Goal: Check status: Check status

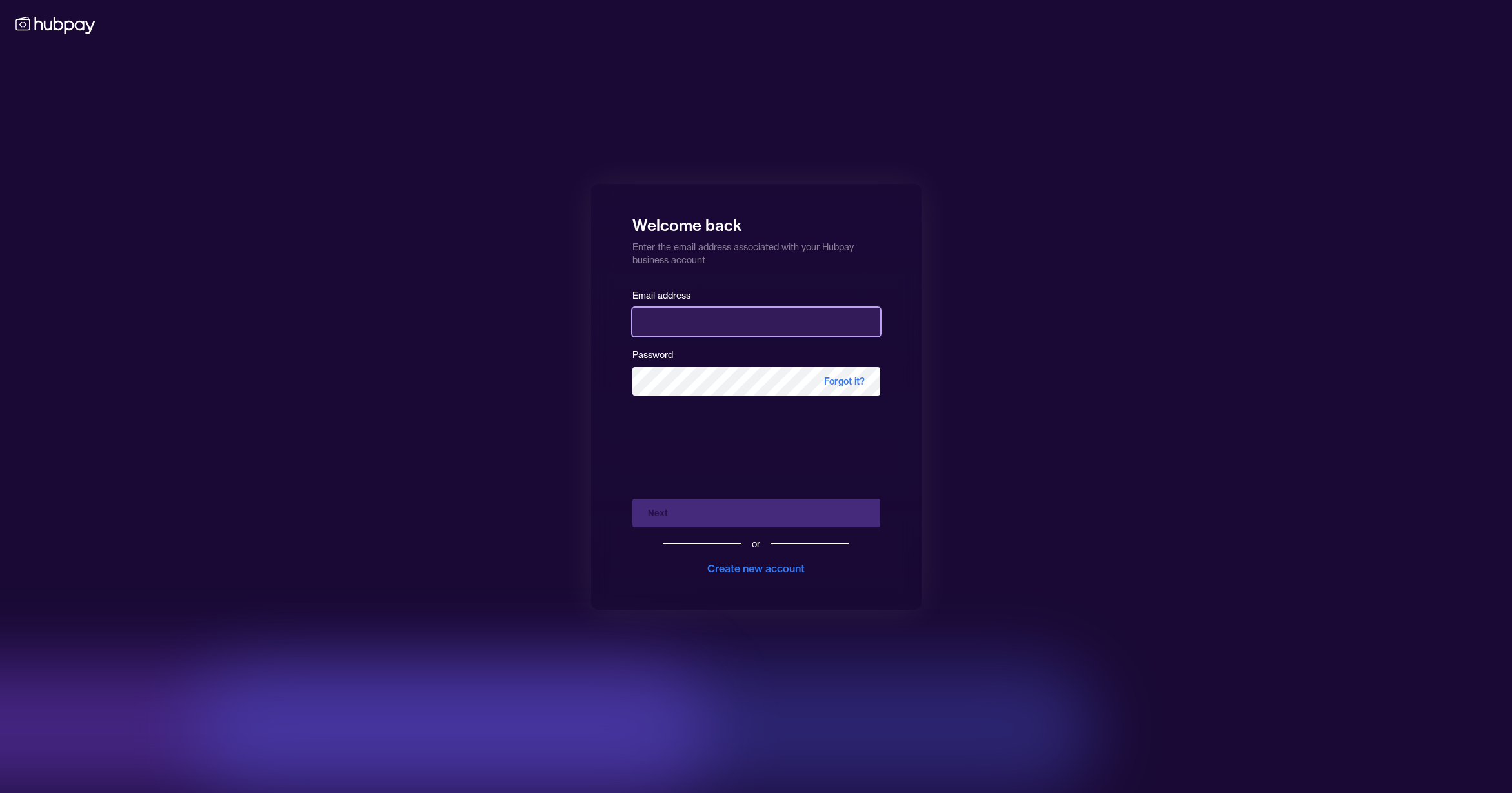
click at [788, 327] on input "email" at bounding box center [756, 322] width 248 height 28
type input "**********"
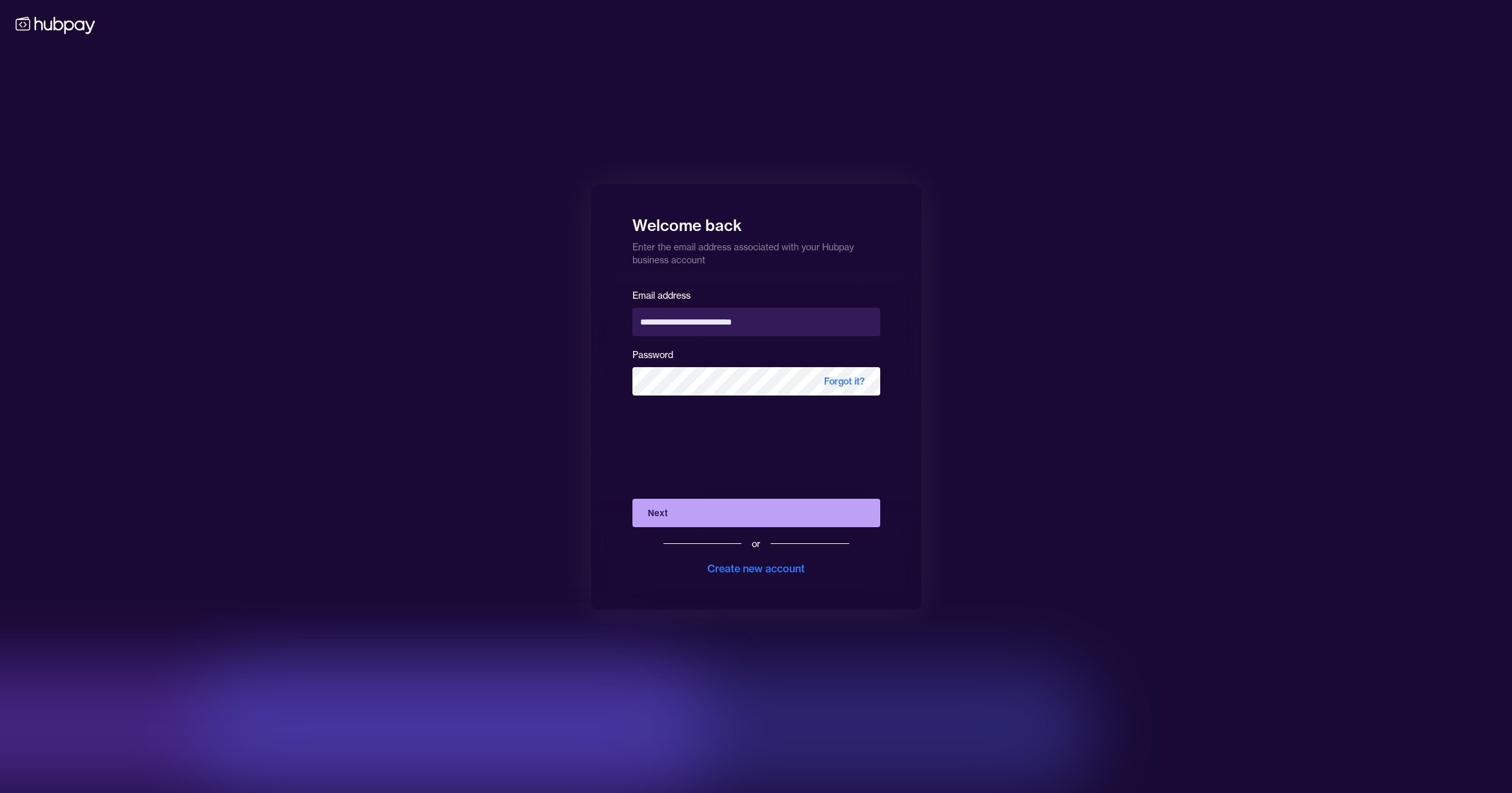
click at [687, 521] on button "Next" at bounding box center [756, 513] width 248 height 28
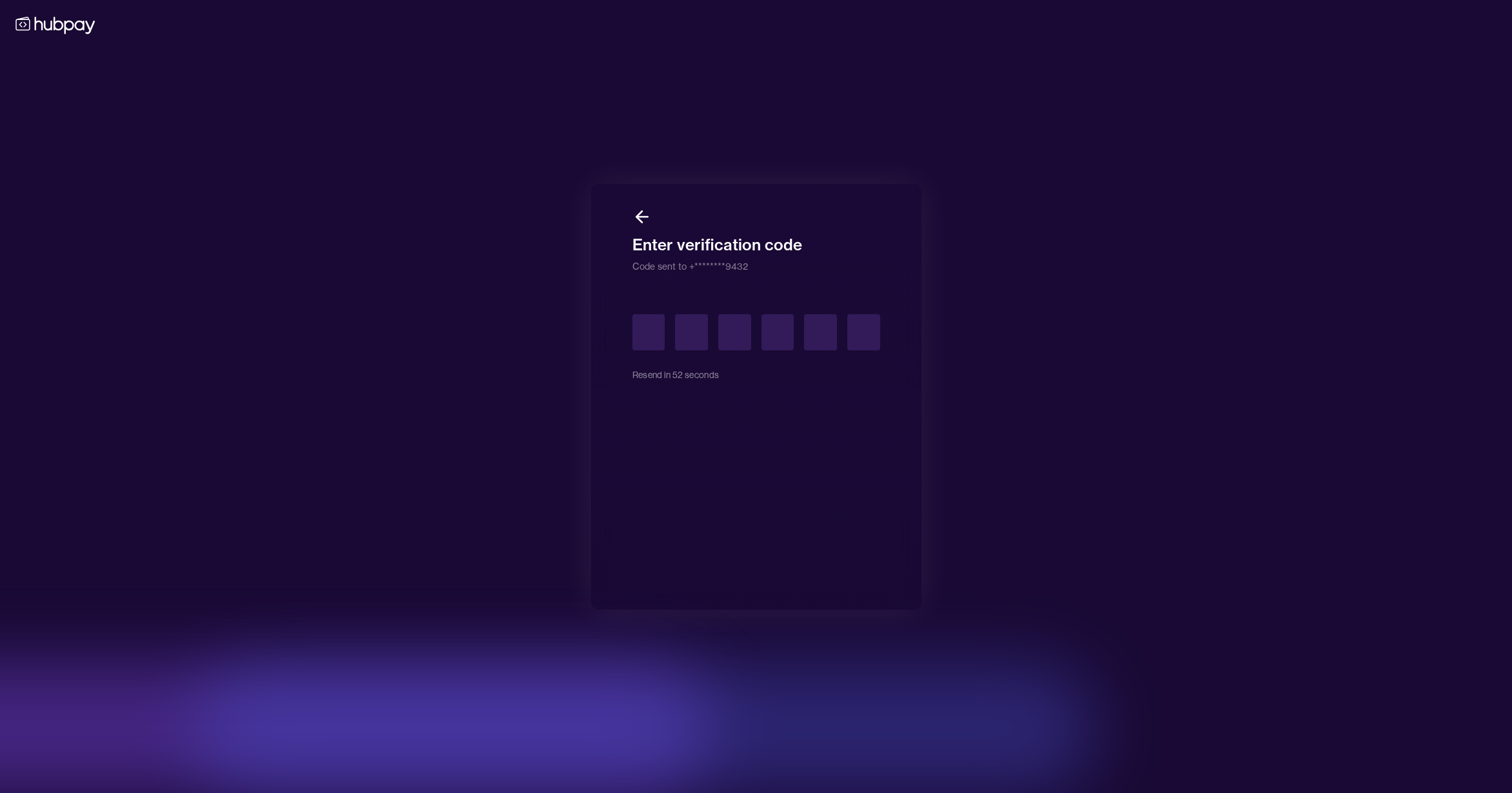
type input "*"
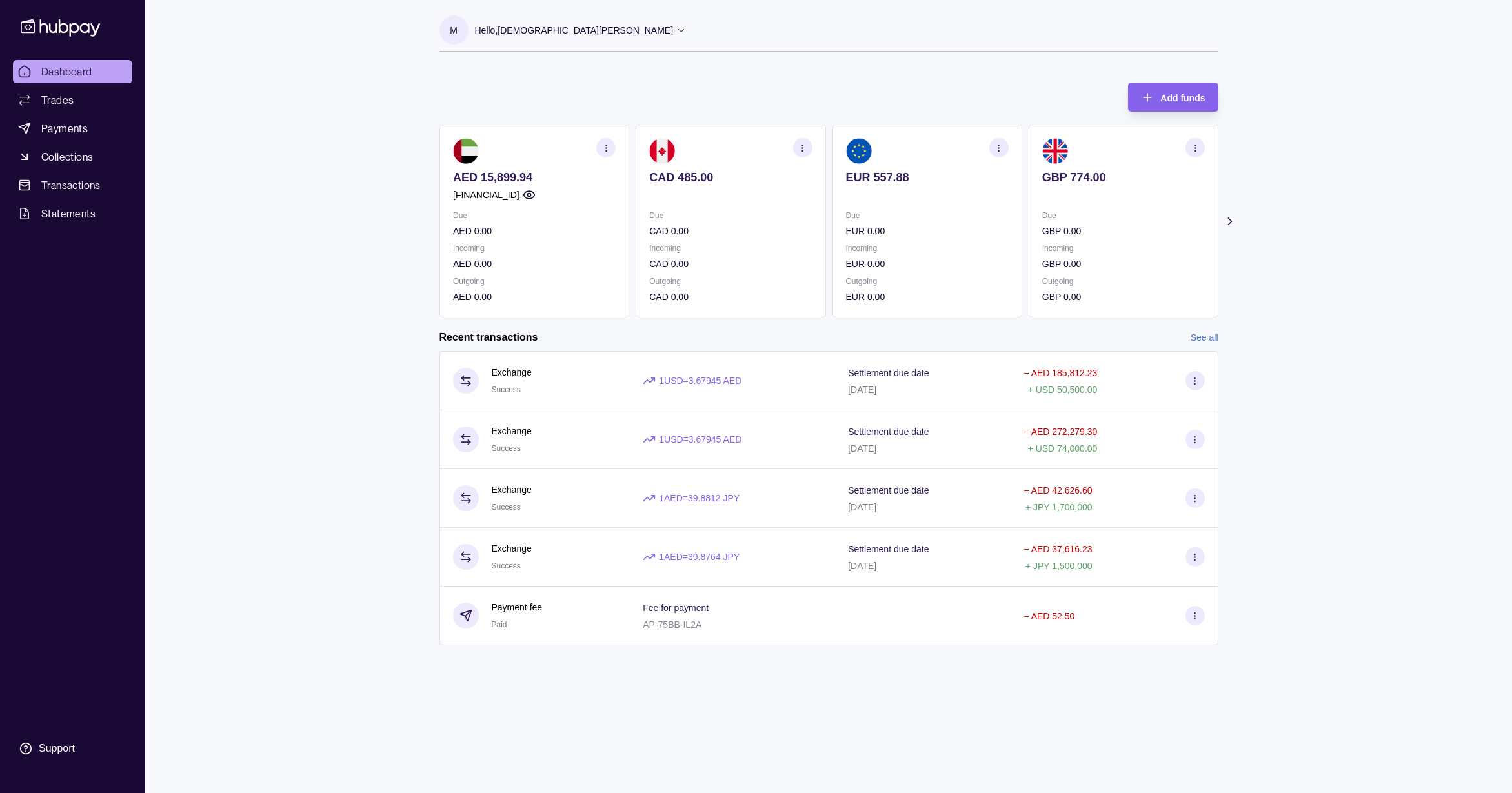
click at [1227, 218] on icon at bounding box center [1229, 221] width 13 height 13
click at [1227, 219] on icon at bounding box center [1229, 221] width 13 height 13
click at [1227, 219] on section "Add funds AED 15,899.94 [FINANCIAL_ID] Due AED 0.00 Incoming AED 0.00 Outgoing …" at bounding box center [829, 370] width 830 height 601
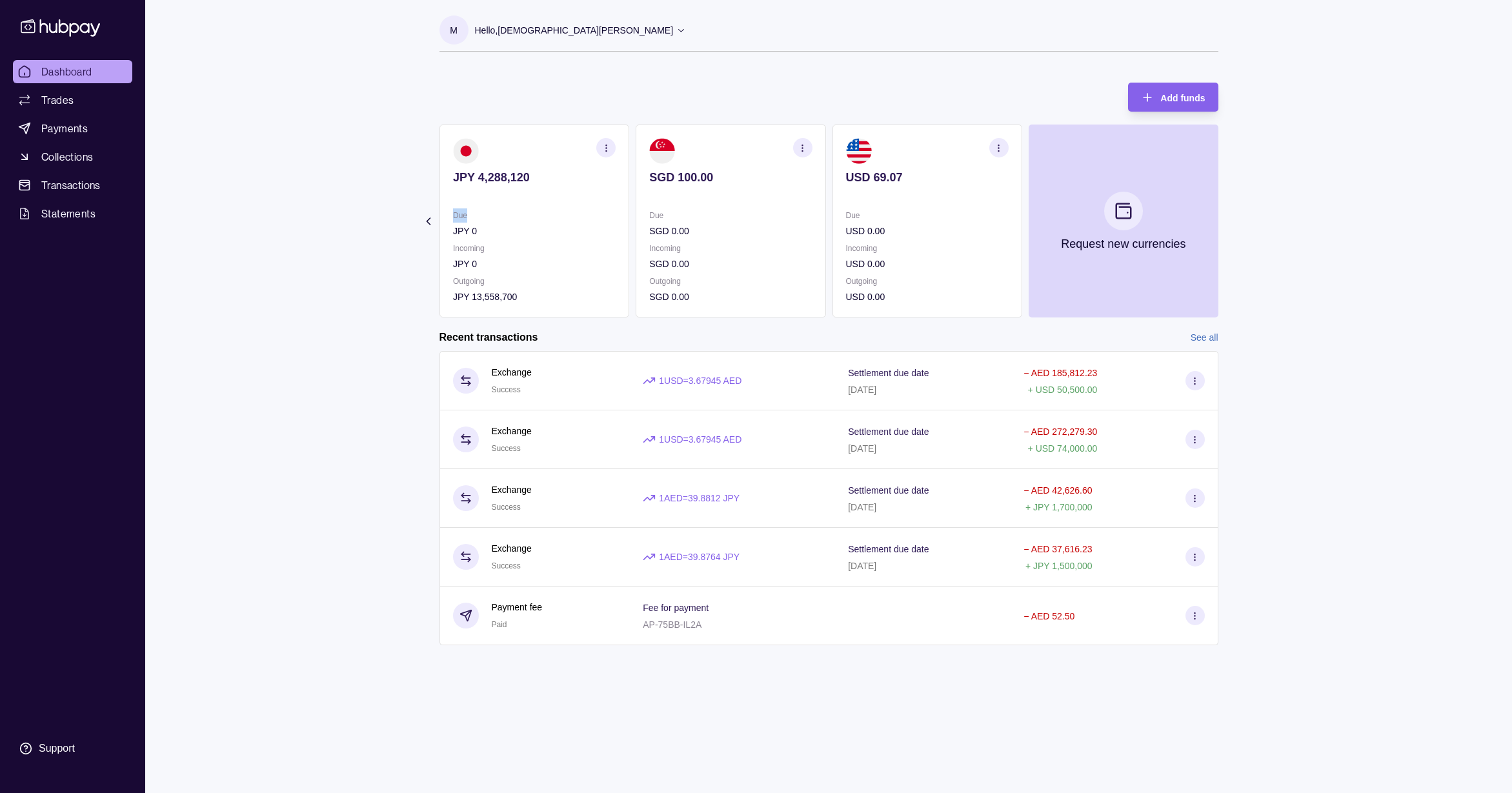
click at [1212, 335] on link "See all" at bounding box center [1205, 338] width 28 height 14
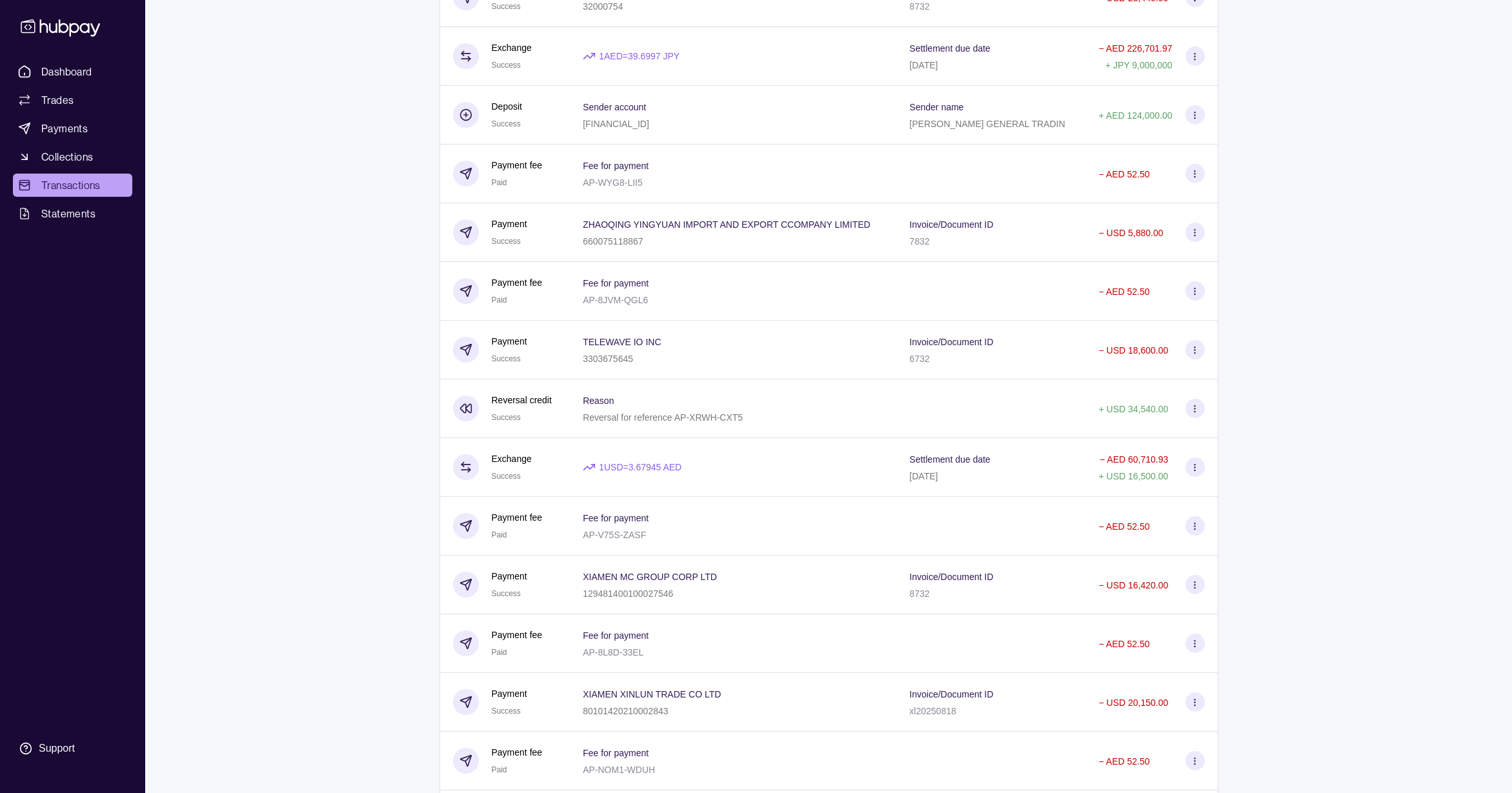
scroll to position [2171, 0]
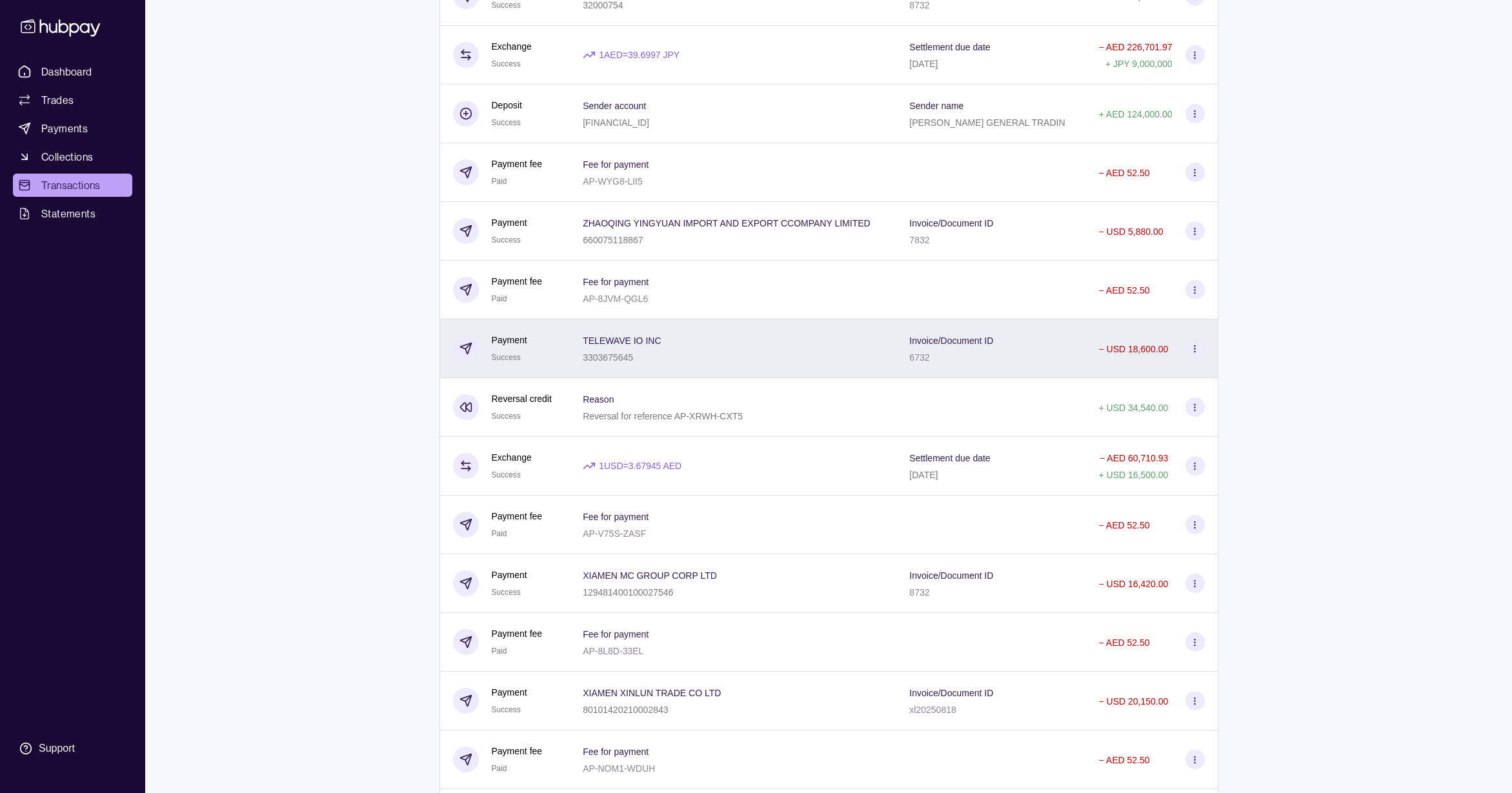
click at [1006, 330] on div "Invoice/Document ID 6732" at bounding box center [991, 349] width 189 height 58
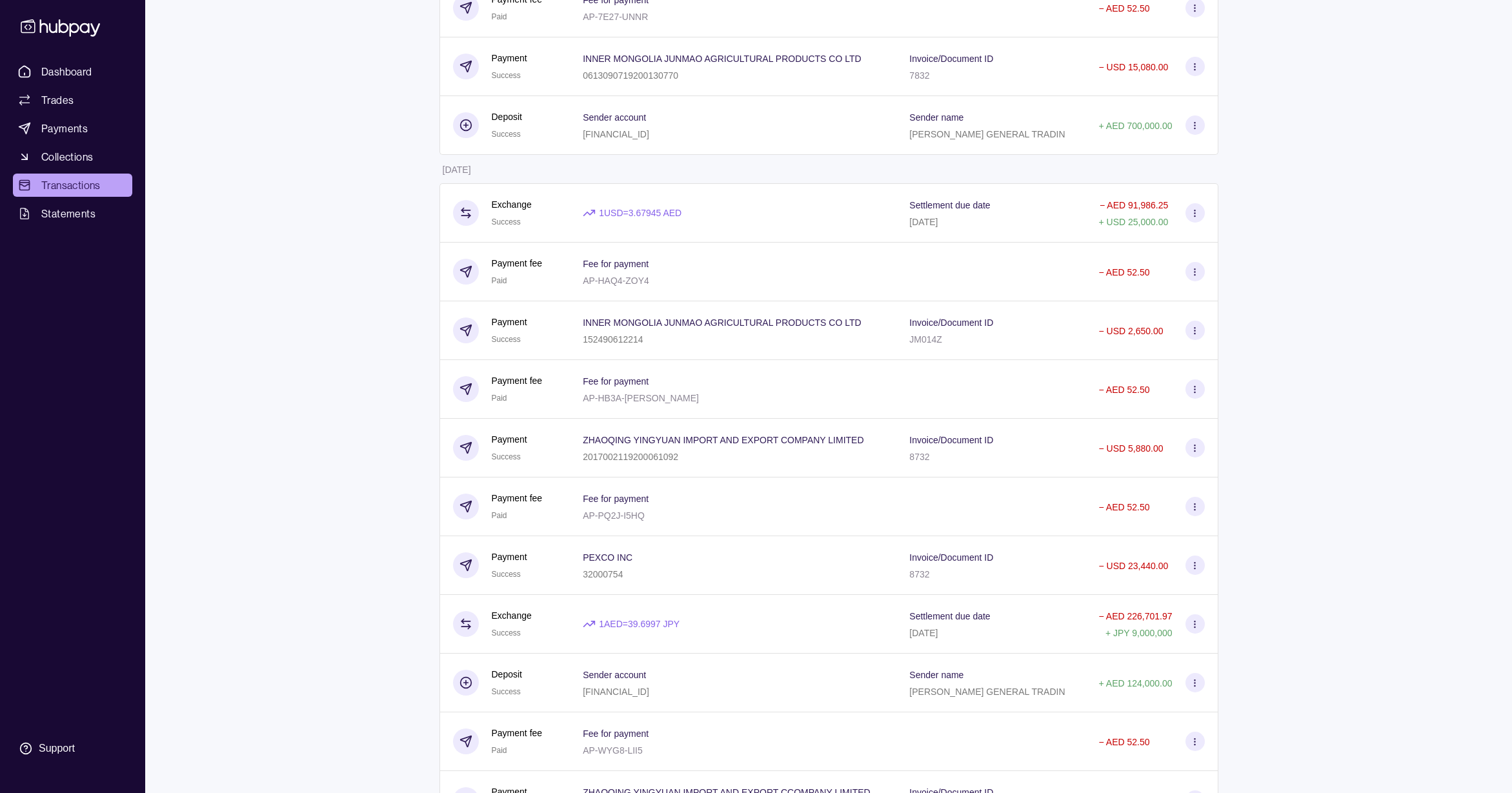
scroll to position [1598, 0]
click at [58, 73] on span "Dashboard" at bounding box center [66, 72] width 51 height 16
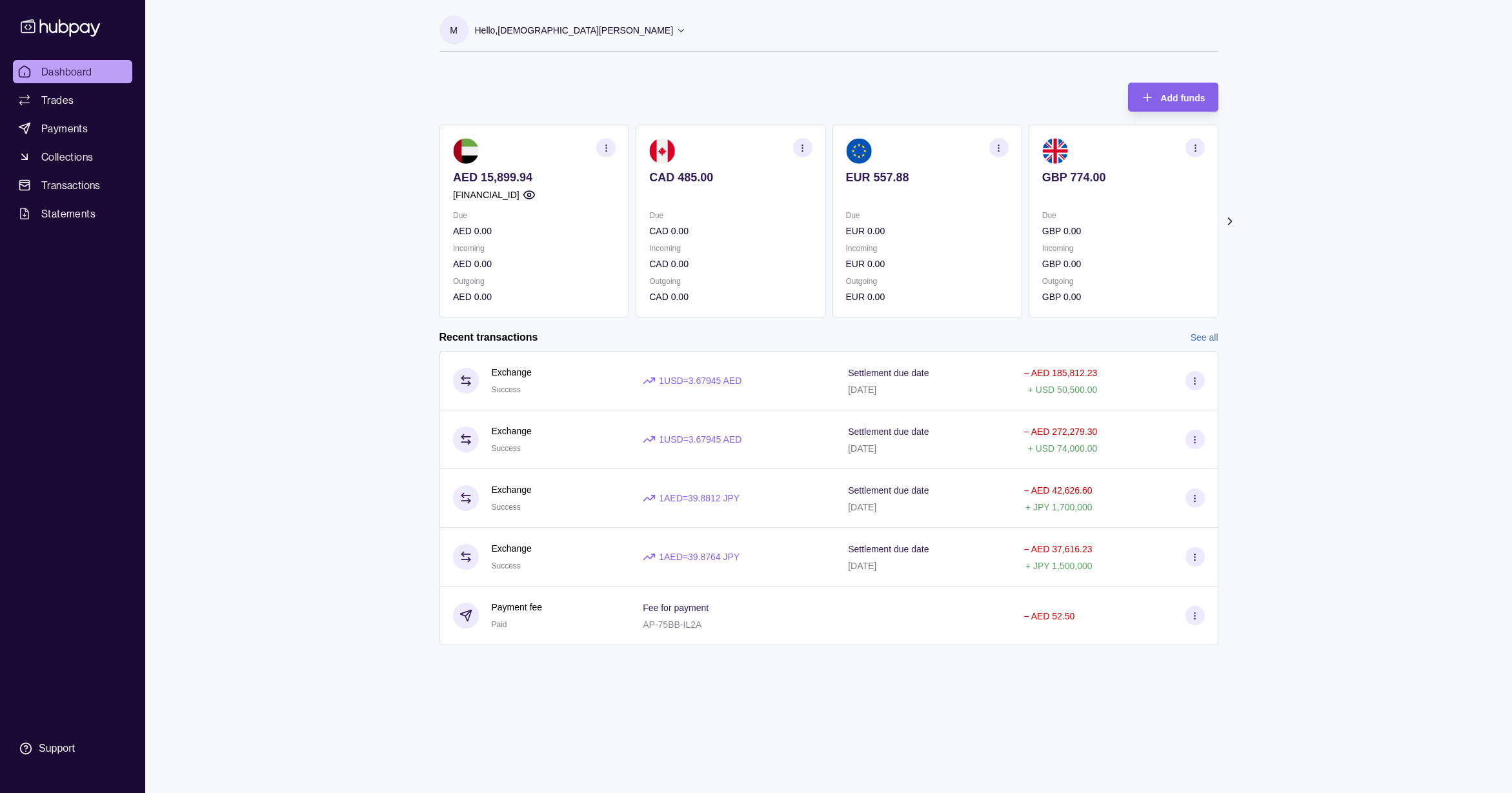
click at [1208, 335] on link "See all" at bounding box center [1205, 338] width 28 height 14
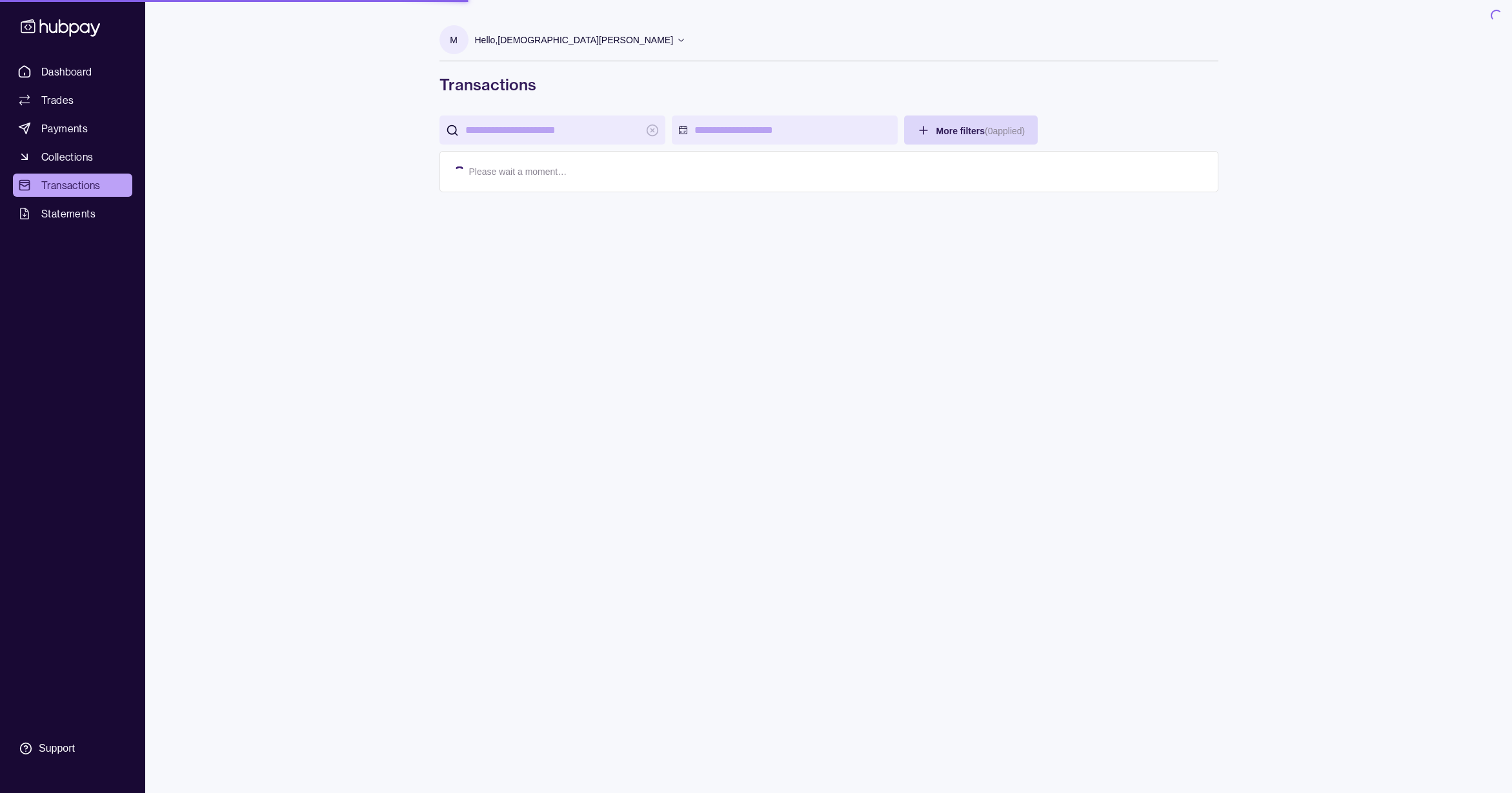
click at [1200, 339] on div "M Hello, [PERSON_NAME] GENERAL TRADING LLC Account Terms and conditions Privacy…" at bounding box center [829, 405] width 830 height 793
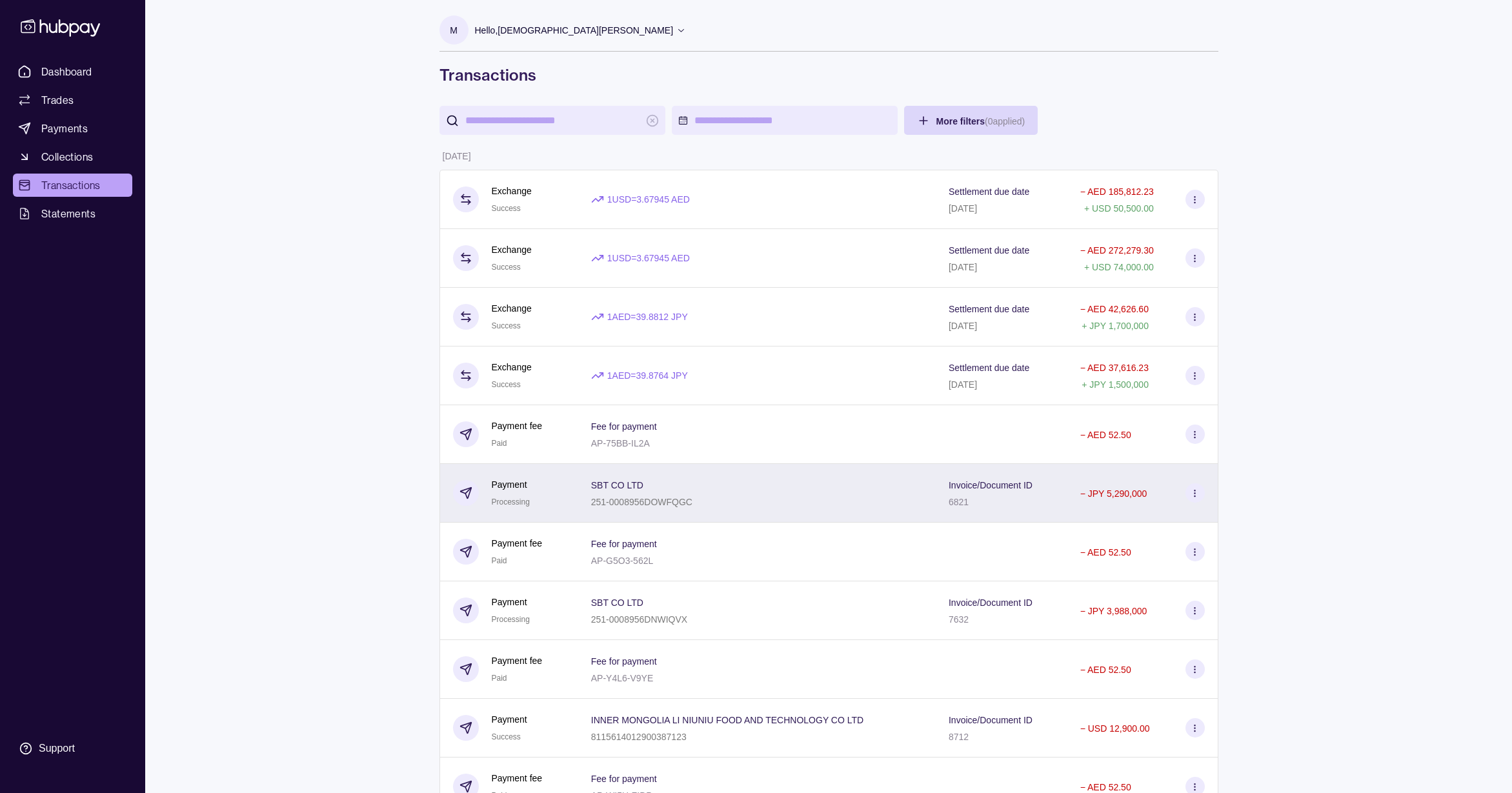
click at [1032, 477] on span "Invoice/Document ID" at bounding box center [991, 485] width 84 height 16
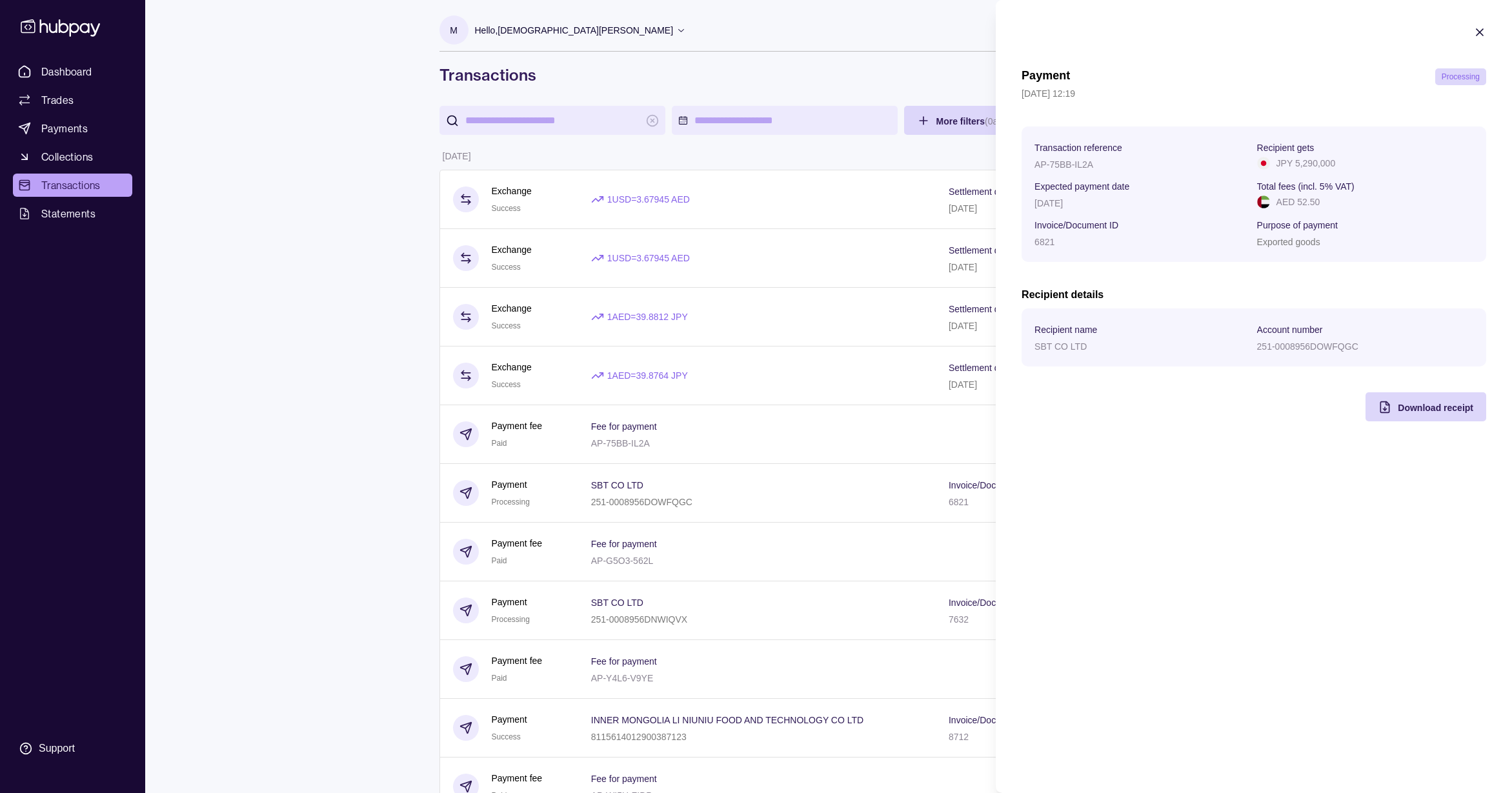
click at [1474, 32] on icon "button" at bounding box center [1480, 32] width 13 height 13
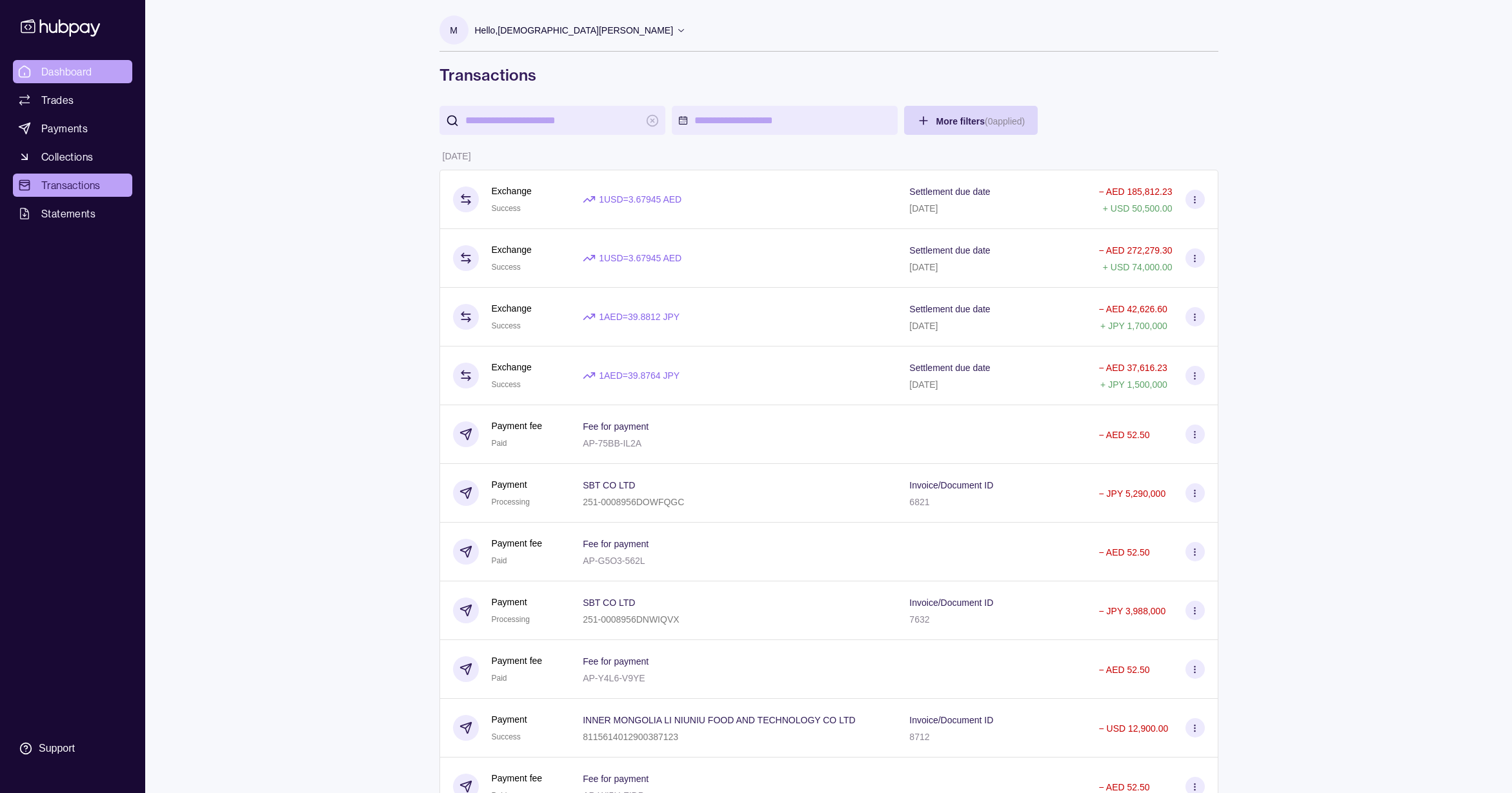
click at [68, 69] on span "Dashboard" at bounding box center [66, 72] width 51 height 16
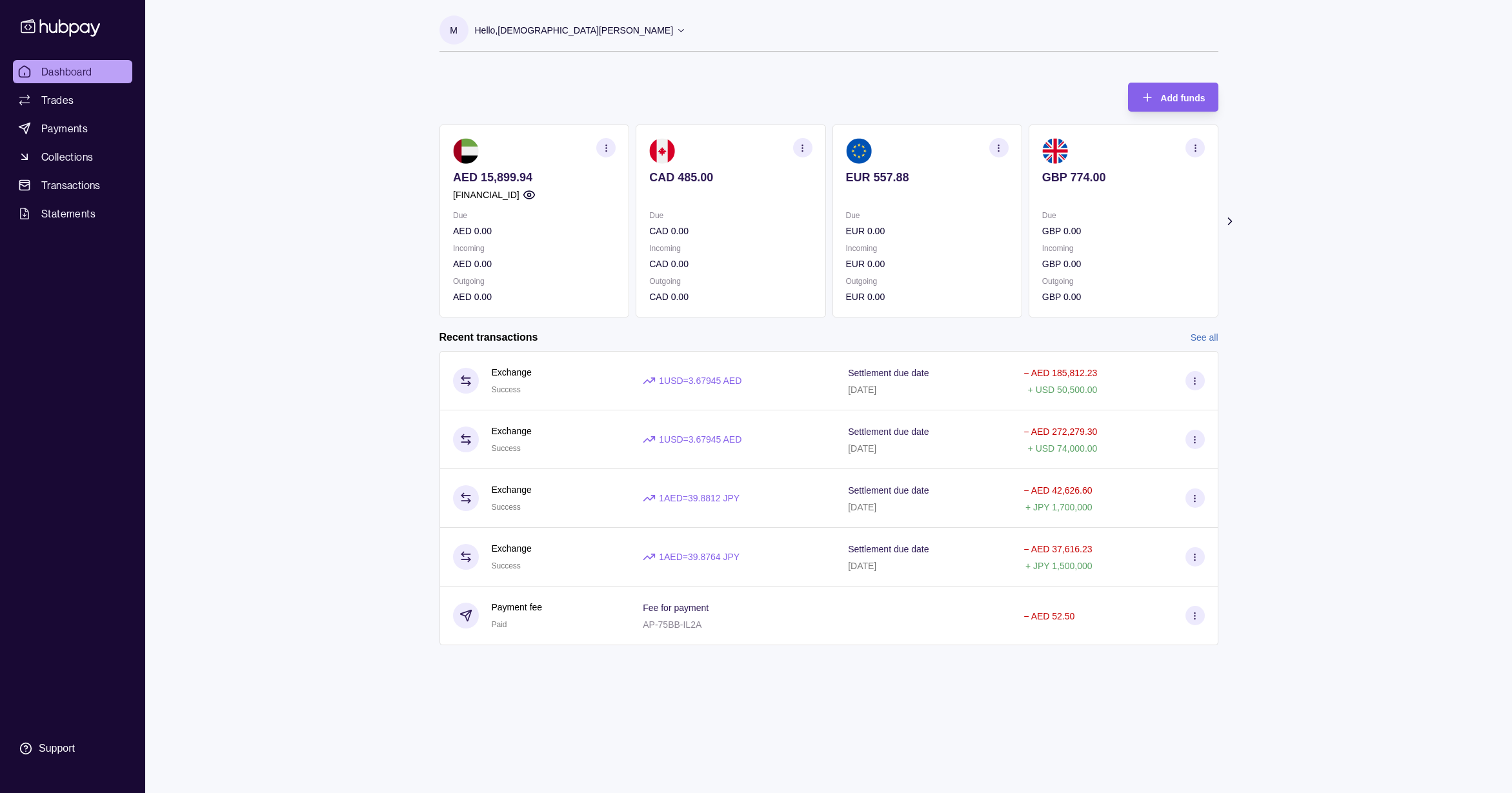
click at [1227, 221] on icon at bounding box center [1229, 221] width 13 height 13
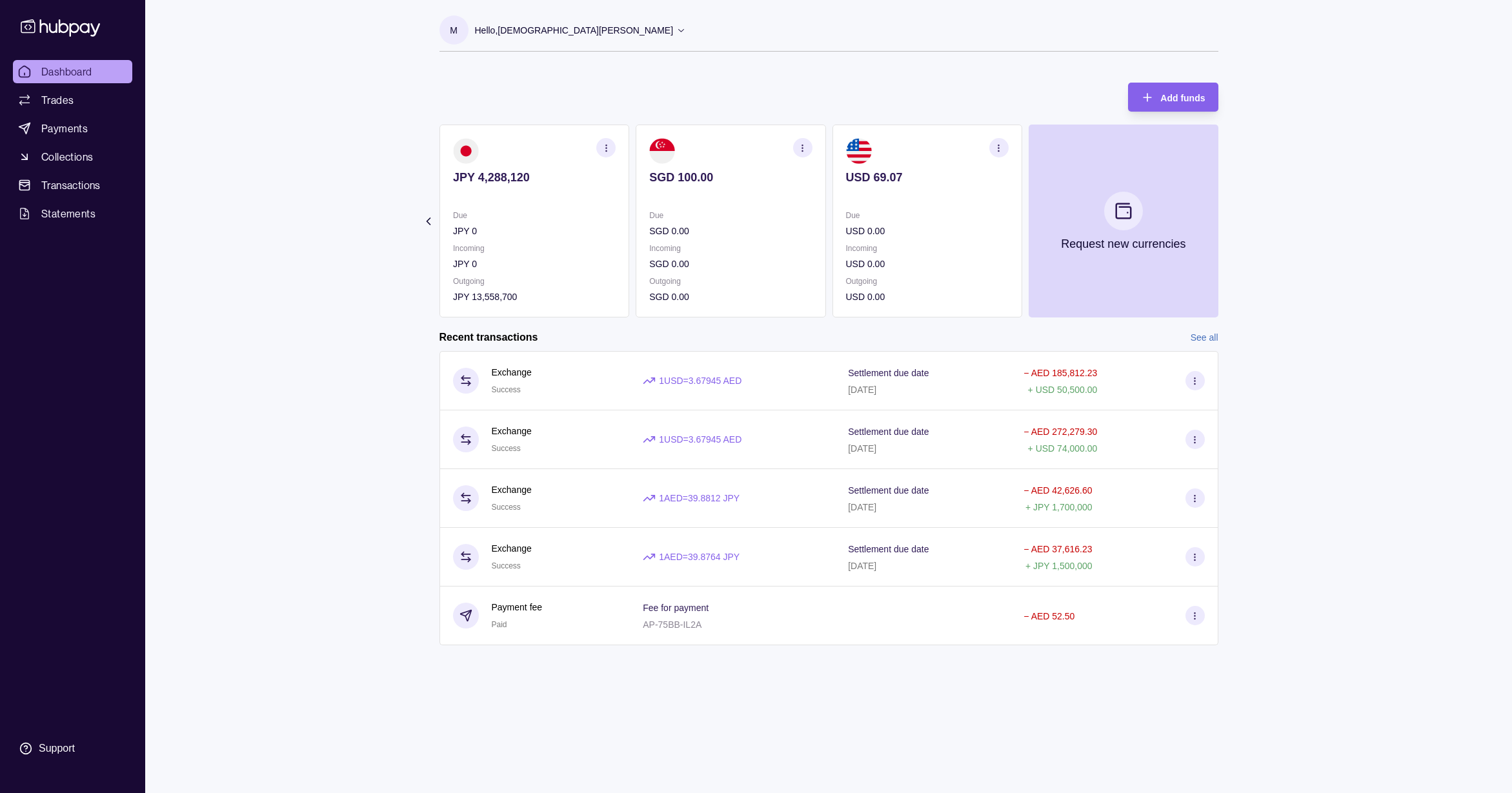
click at [419, 224] on section "Add funds AED 15,899.94 [FINANCIAL_ID] Due AED 0.00 Incoming AED 0.00 Outgoing …" at bounding box center [829, 370] width 830 height 601
click at [437, 221] on section "Add funds AED 15,899.94 [FINANCIAL_ID] Due AED 0.00 Incoming AED 0.00 Outgoing …" at bounding box center [829, 370] width 830 height 601
click at [431, 221] on icon at bounding box center [427, 221] width 13 height 13
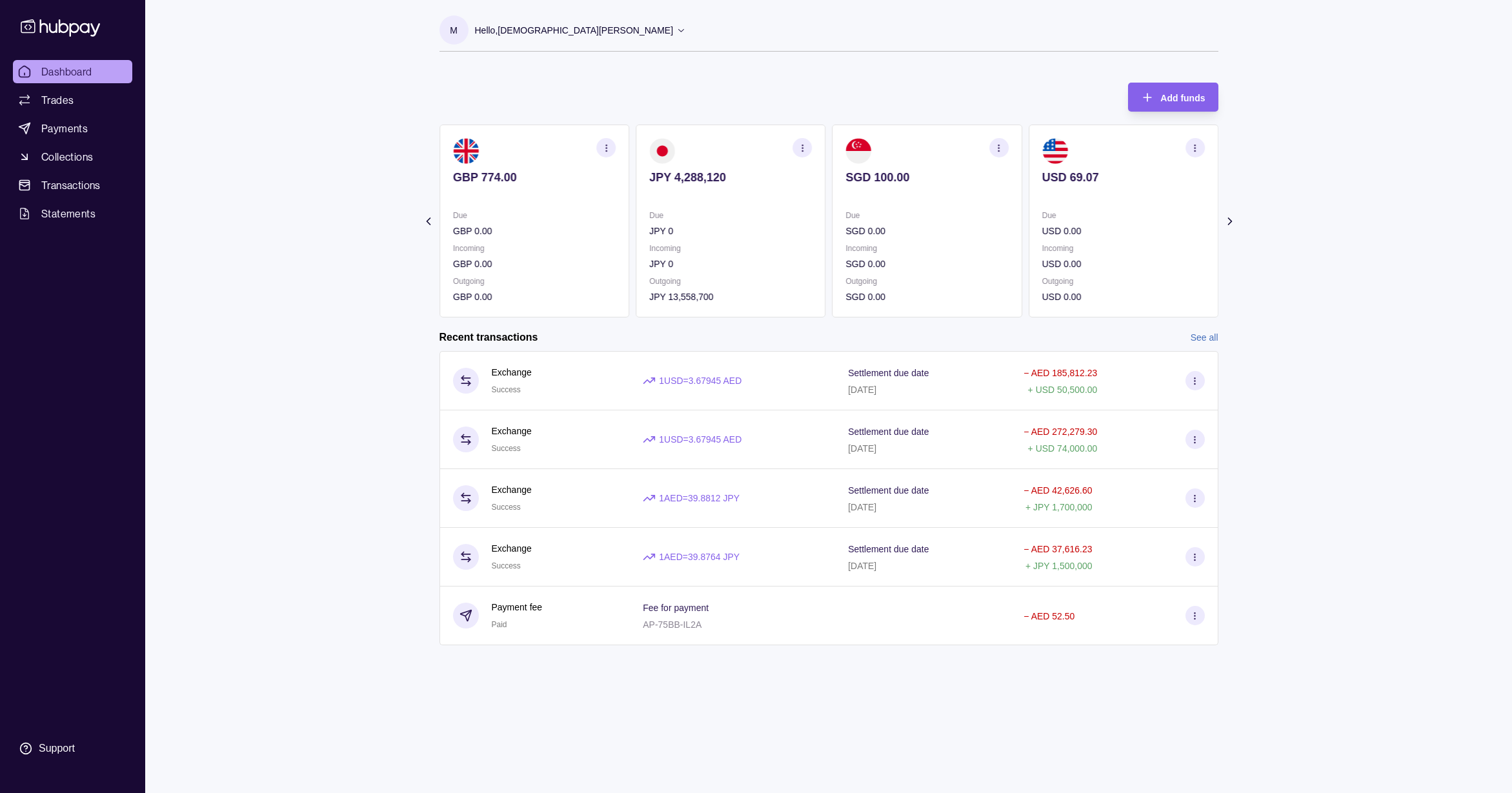
click at [431, 221] on icon at bounding box center [427, 221] width 13 height 13
click at [431, 221] on section "Add funds AED 15,899.94 [FINANCIAL_ID] Due AED 0.00 Incoming AED 0.00 Outgoing …" at bounding box center [829, 370] width 830 height 601
click at [84, 106] on link "Trades" at bounding box center [73, 100] width 119 height 23
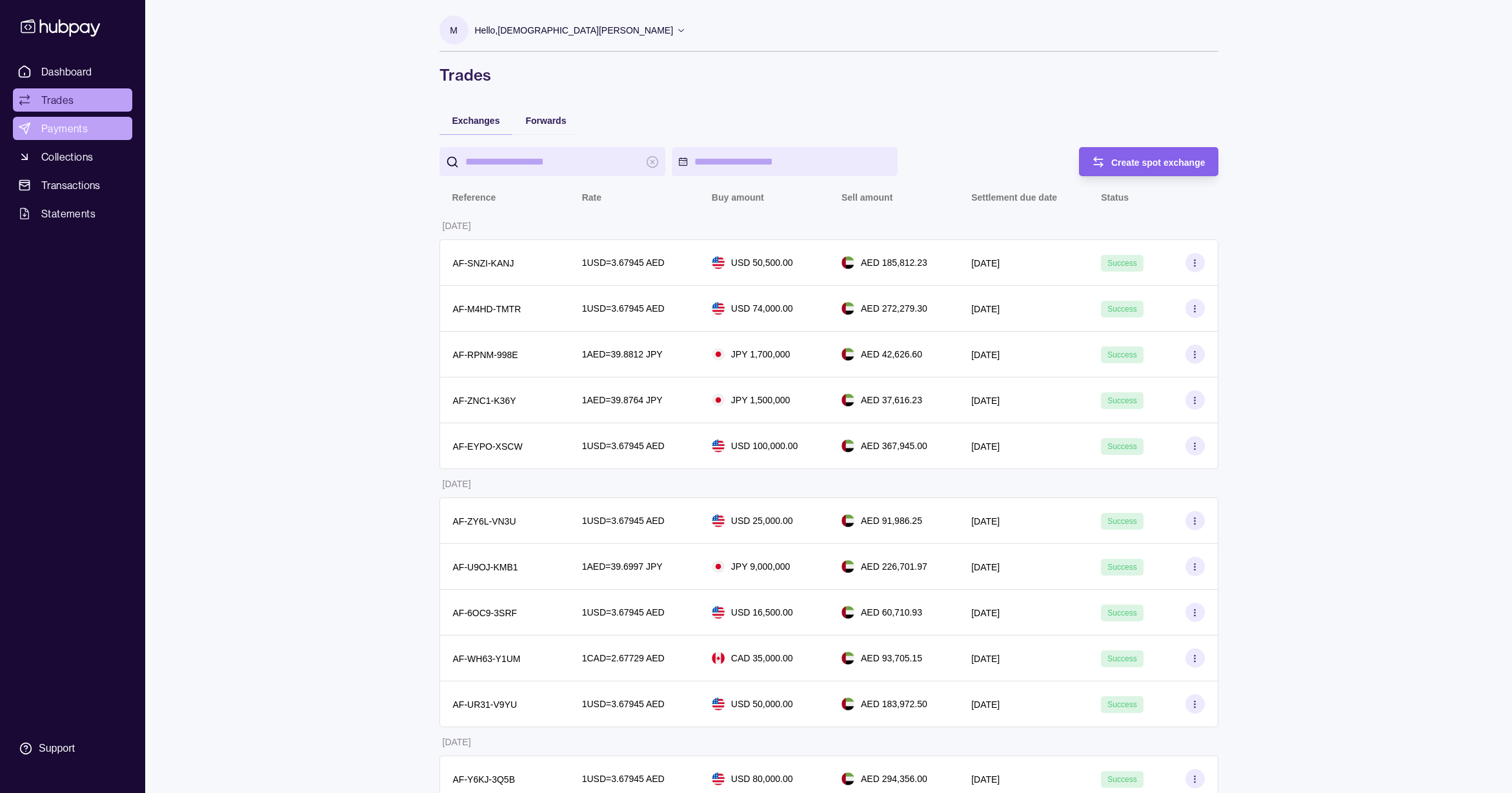
click at [57, 122] on span "Payments" at bounding box center [65, 129] width 47 height 16
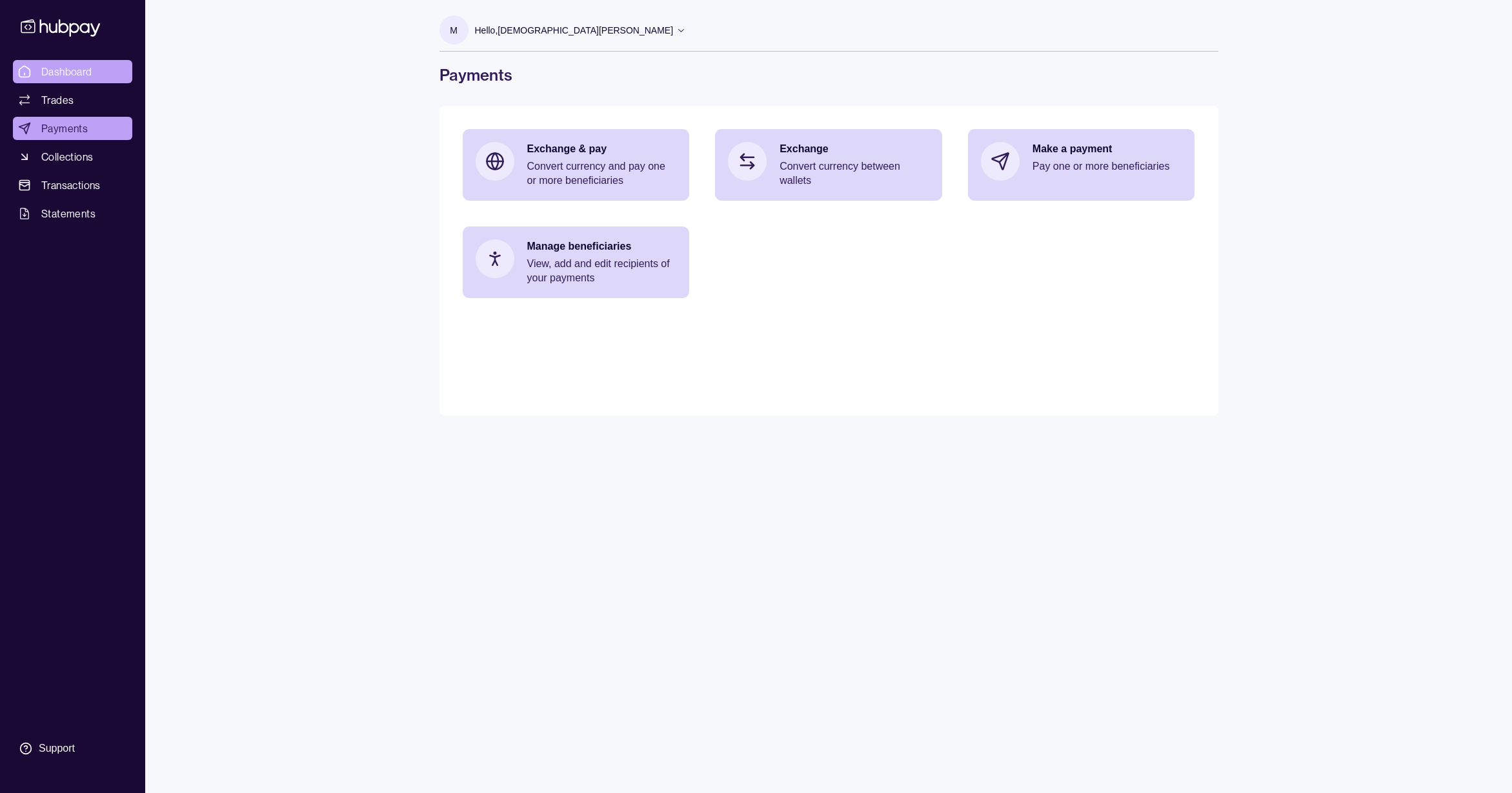
click at [89, 76] on span "Dashboard" at bounding box center [66, 72] width 51 height 16
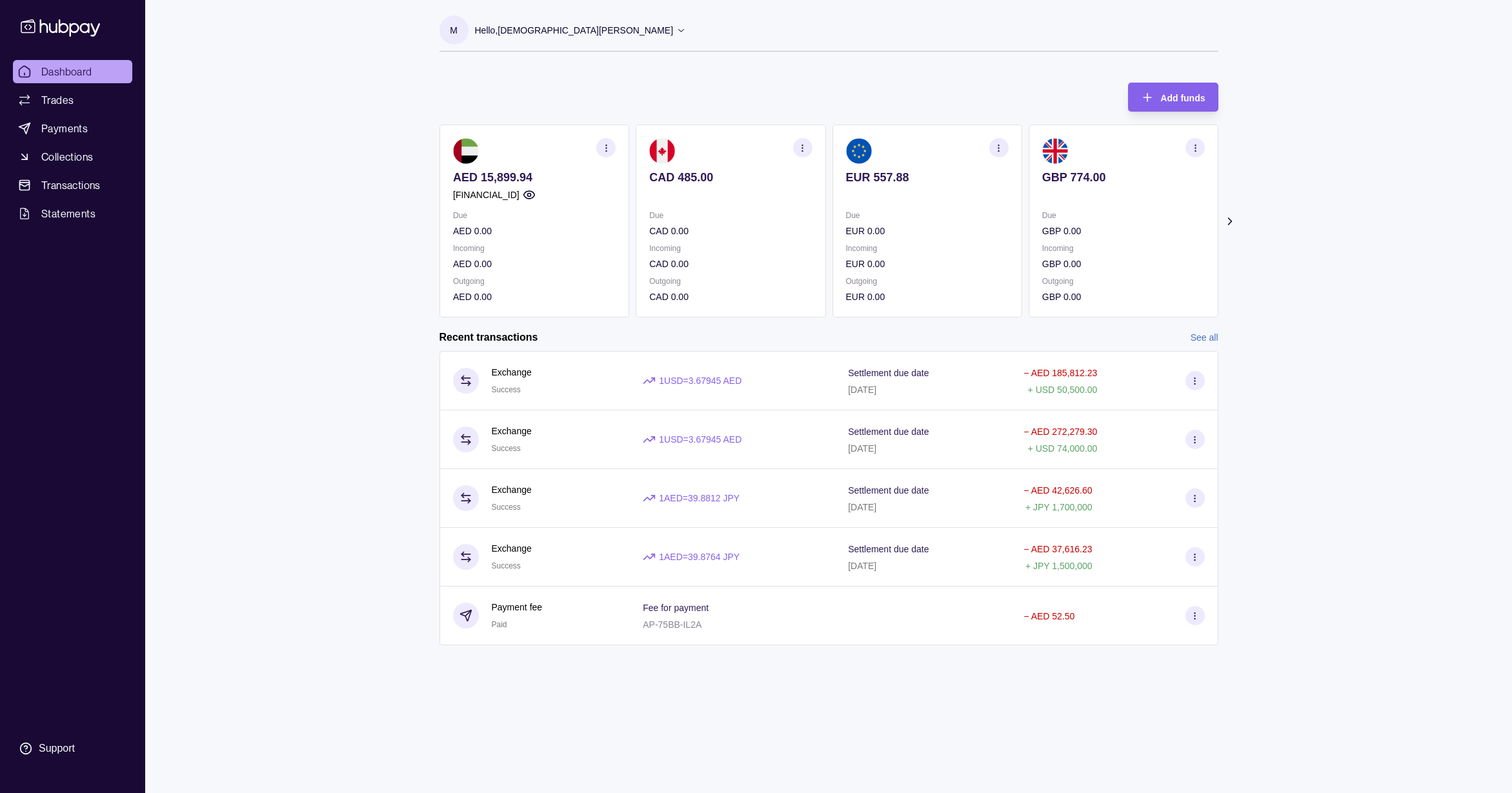
click at [1209, 342] on link "See all" at bounding box center [1205, 338] width 28 height 14
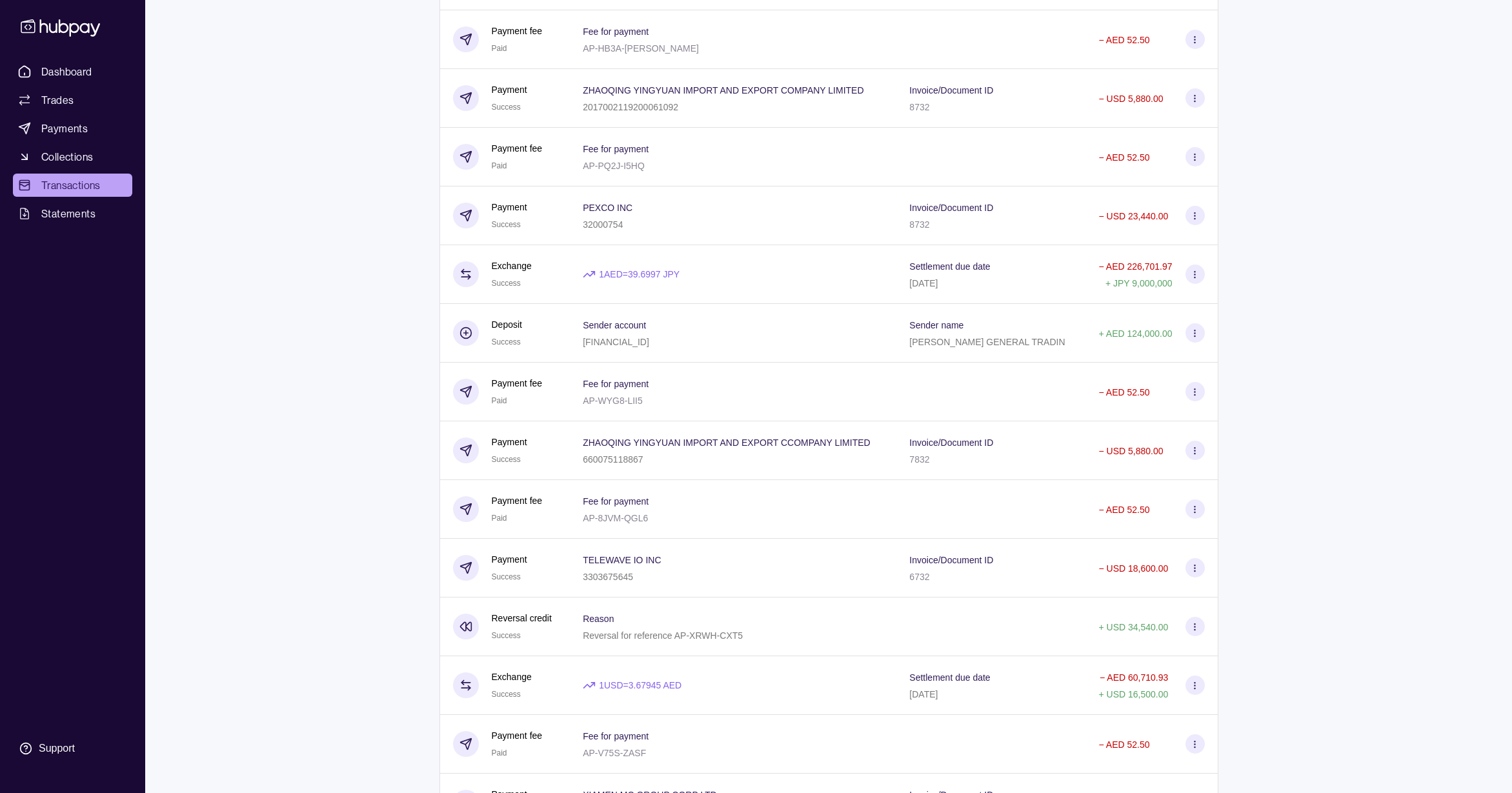
scroll to position [1961, 0]
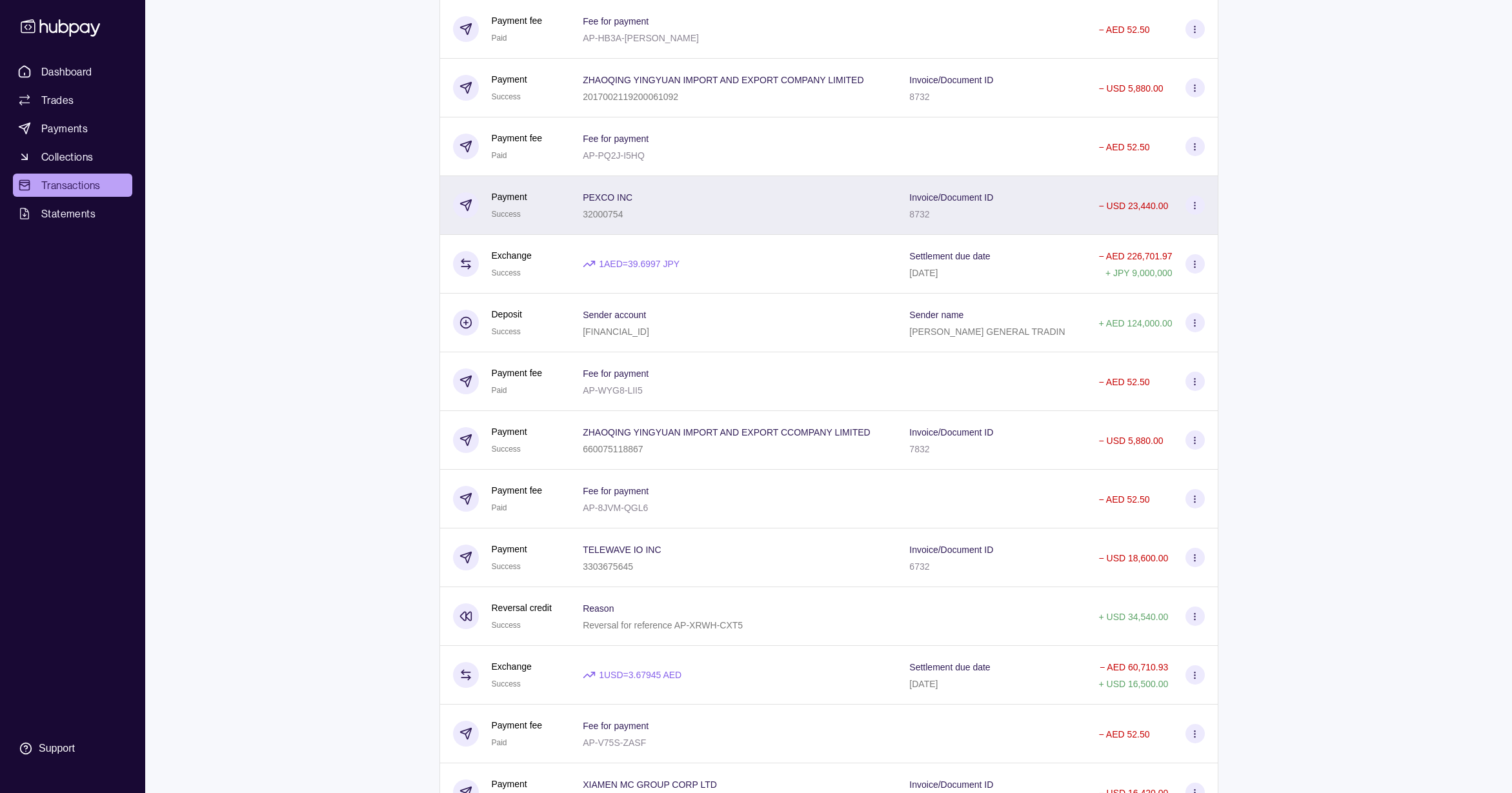
click at [854, 208] on div "PEXCO INC 32000754" at bounding box center [733, 205] width 301 height 32
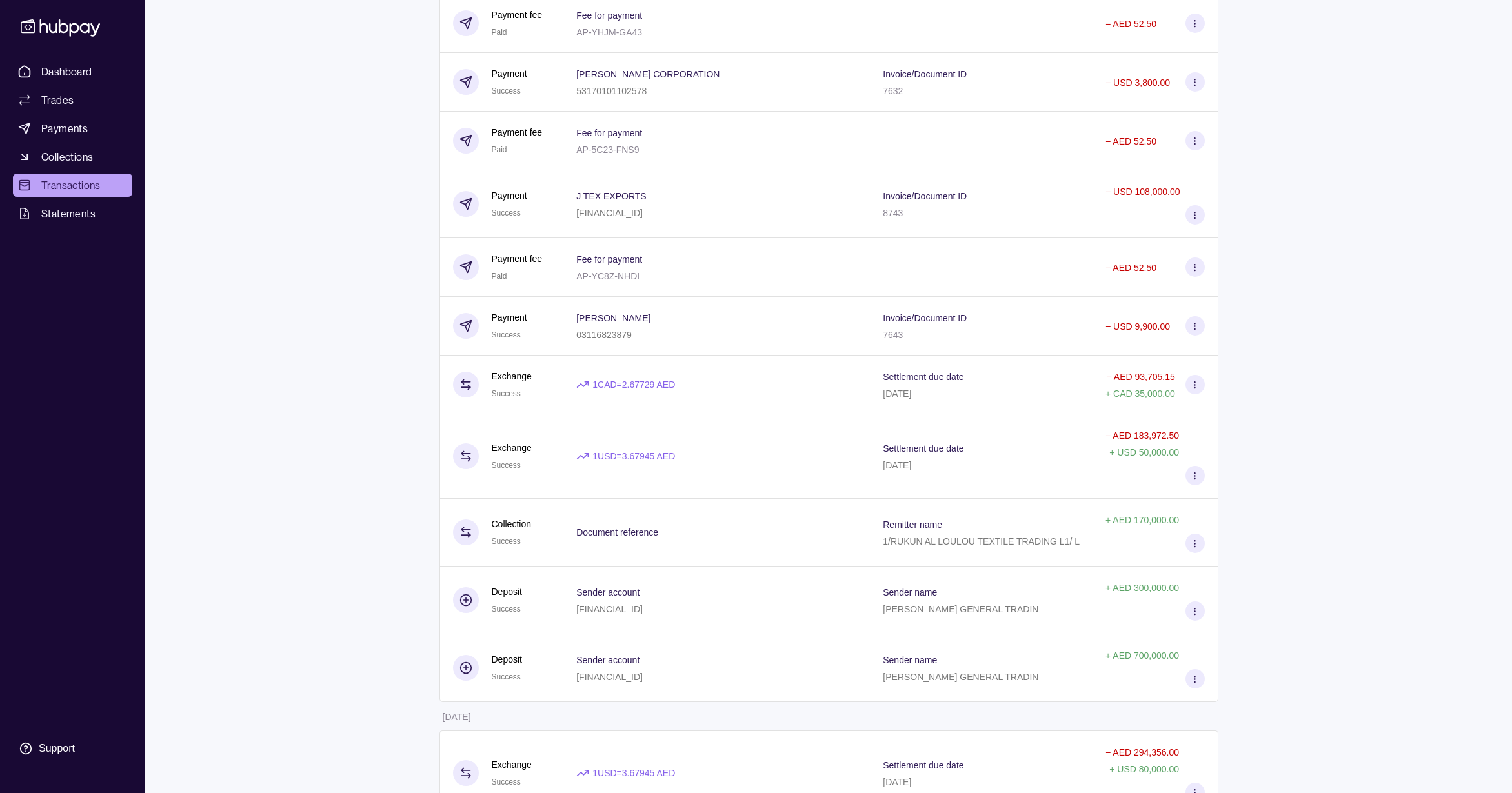
scroll to position [4140, 0]
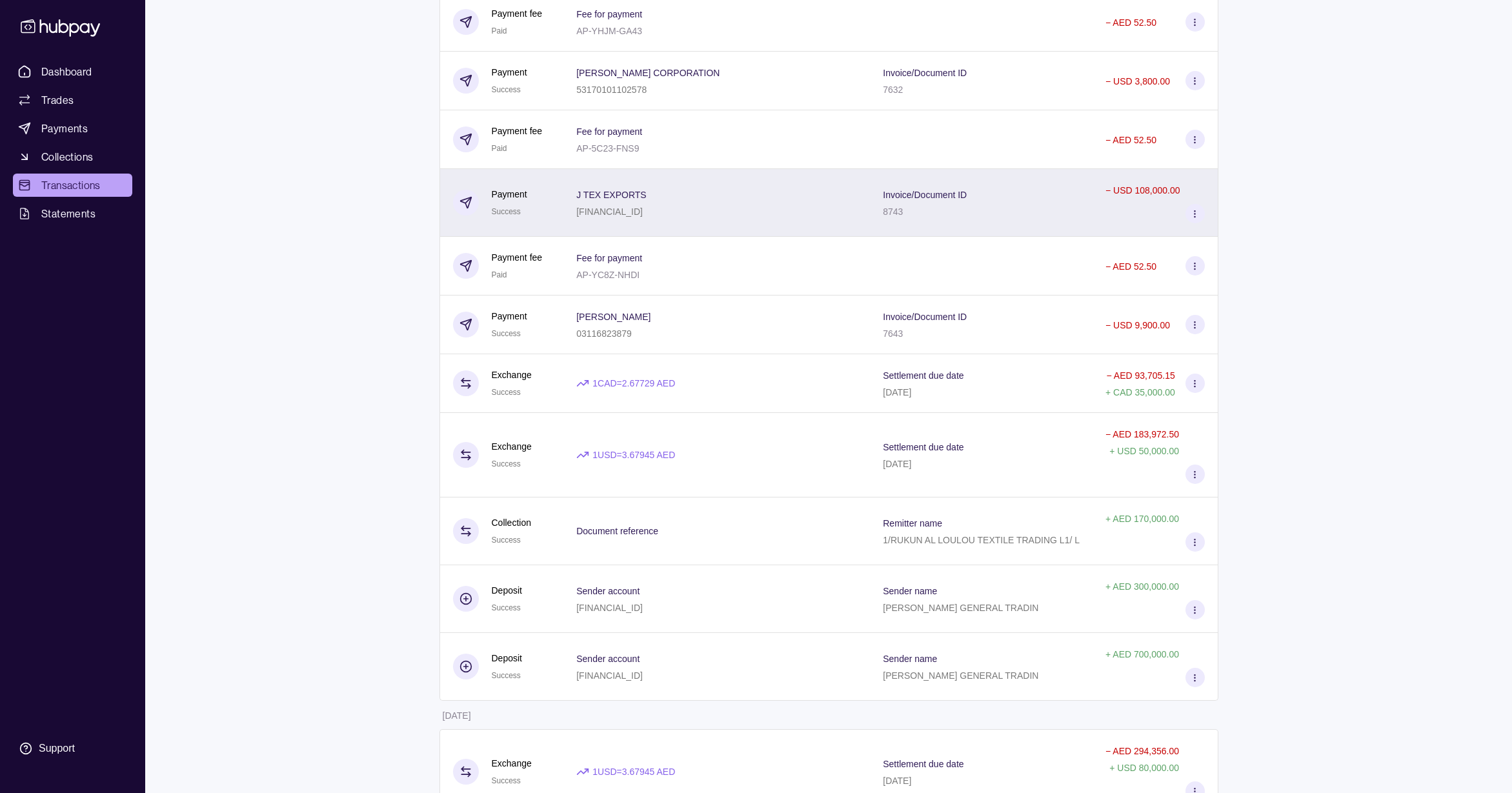
click at [886, 228] on div "Invoice/Document ID 8743" at bounding box center [982, 203] width 223 height 68
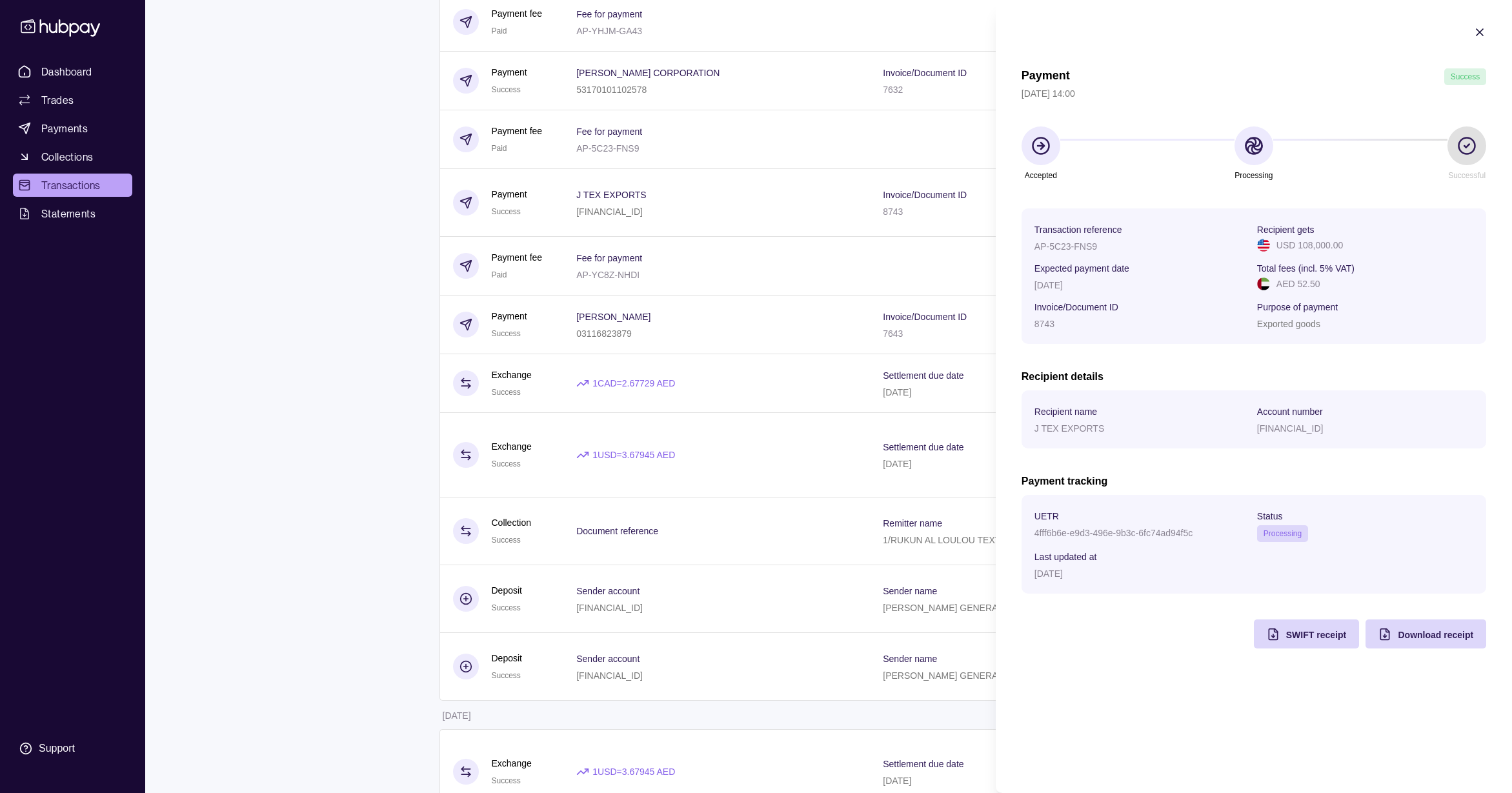
scroll to position [4140, 0]
click at [1097, 246] on div "AP-5C23-FNS9" at bounding box center [1142, 246] width 216 height 16
drag, startPoint x: 1096, startPoint y: 246, endPoint x: 1033, endPoint y: 249, distance: 63.1
click at [1033, 249] on section "Transaction reference AP-5C23-FNS9 Recipient gets USD 108,000.00 Expected payme…" at bounding box center [1254, 276] width 465 height 136
copy p "AP-5C23-FNS9"
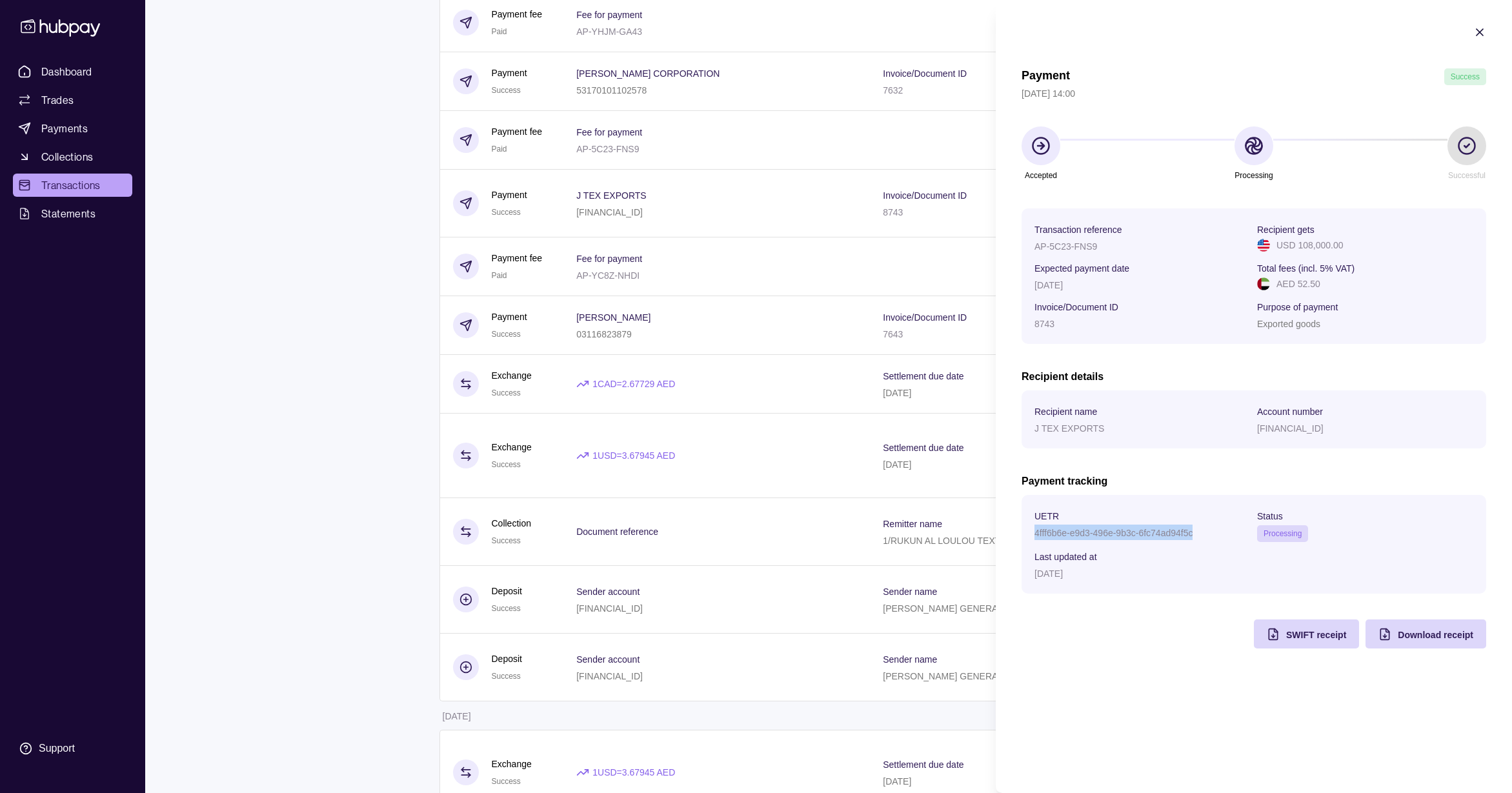
drag, startPoint x: 1192, startPoint y: 533, endPoint x: 1032, endPoint y: 532, distance: 160.0
click at [1032, 532] on section "UETR 4fff6b6e-e9d3-496e-9b3c-6fc74ad94f5c Status Processing Last updated at [DA…" at bounding box center [1254, 544] width 465 height 99
copy p "4fff6b6e-e9d3-496e-9b3c-6fc74ad94f5c"
click at [1482, 36] on icon "button" at bounding box center [1480, 32] width 13 height 13
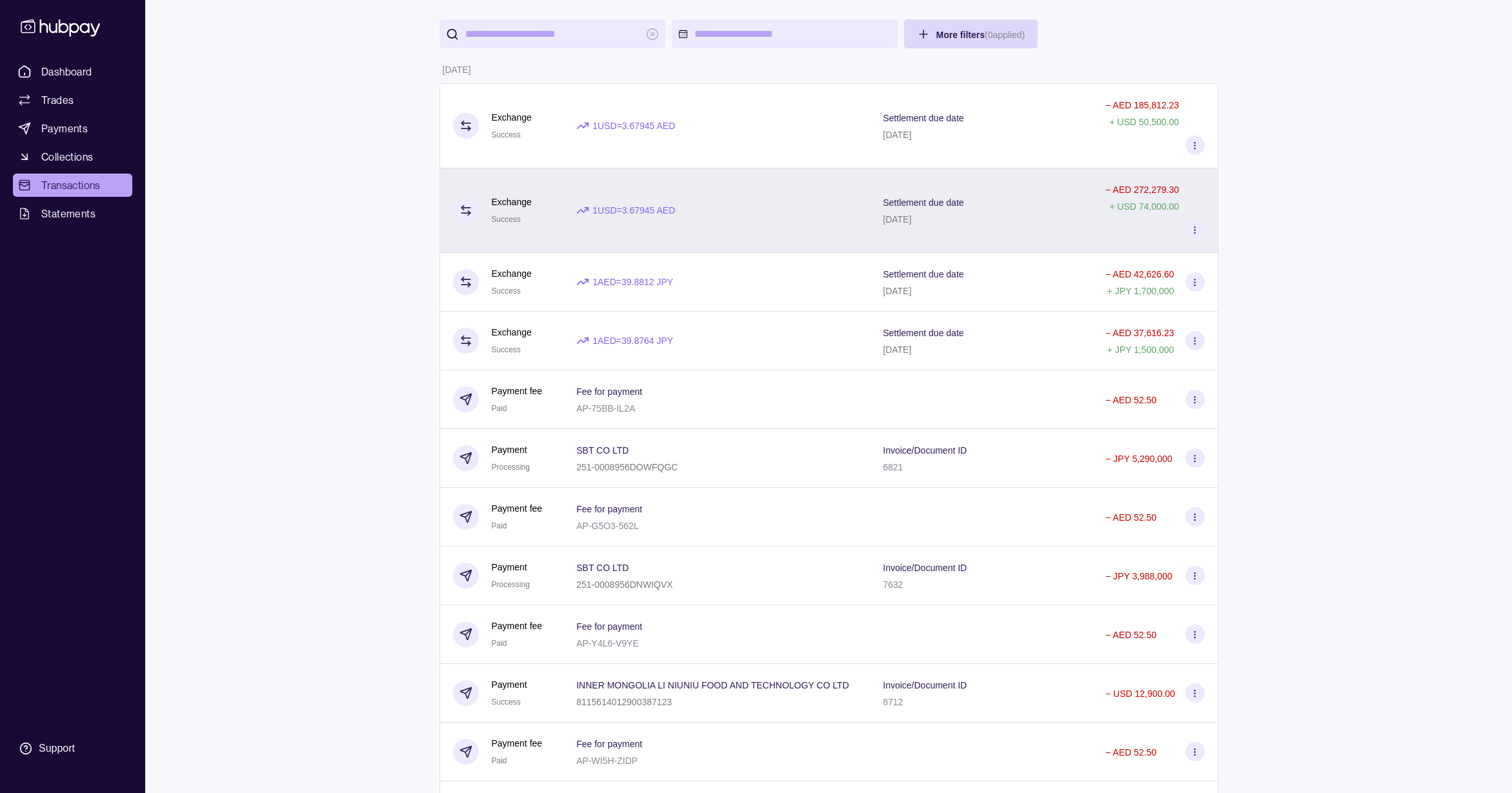
scroll to position [0, 0]
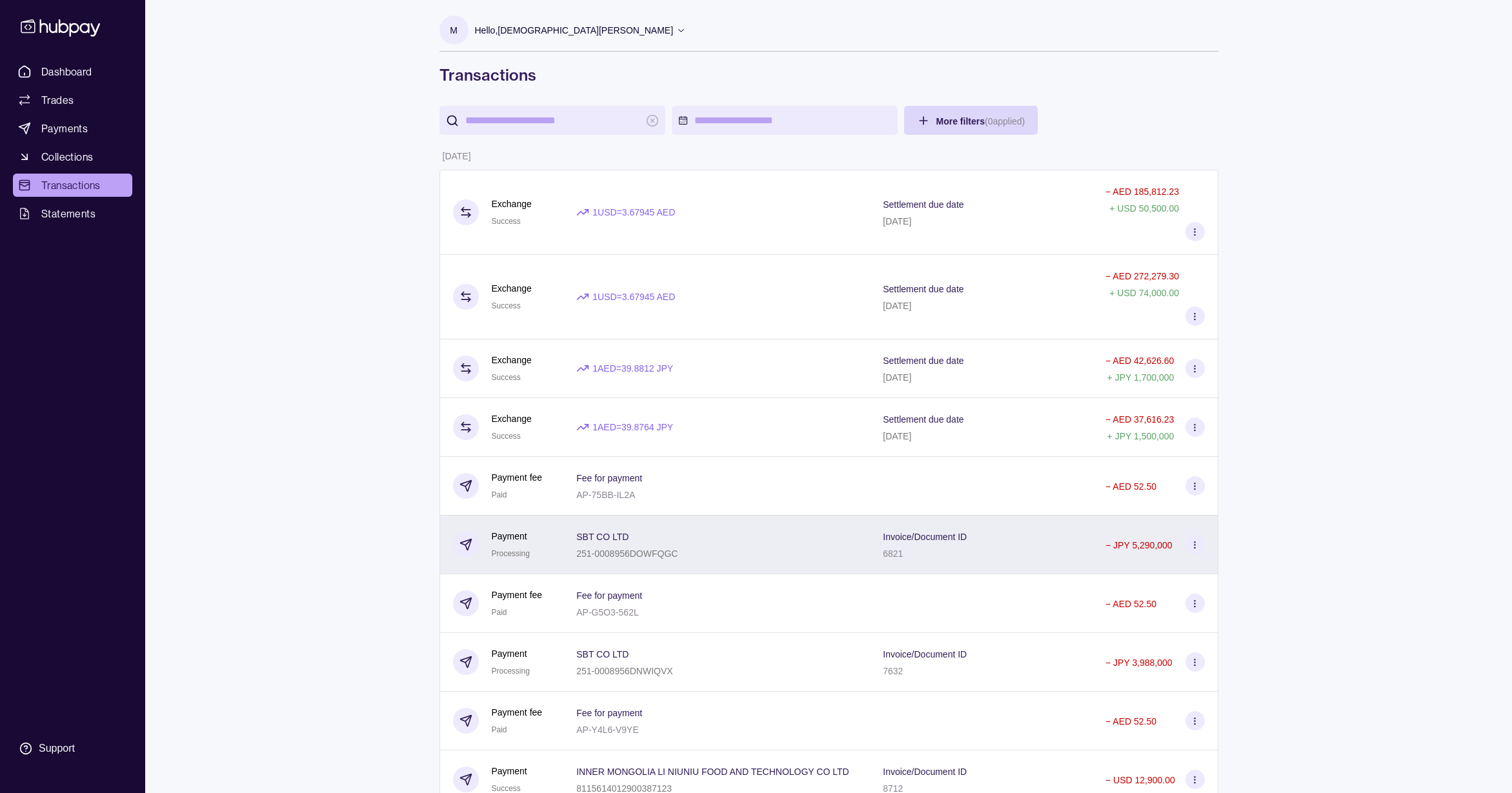
click at [912, 560] on div "6821" at bounding box center [925, 553] width 84 height 16
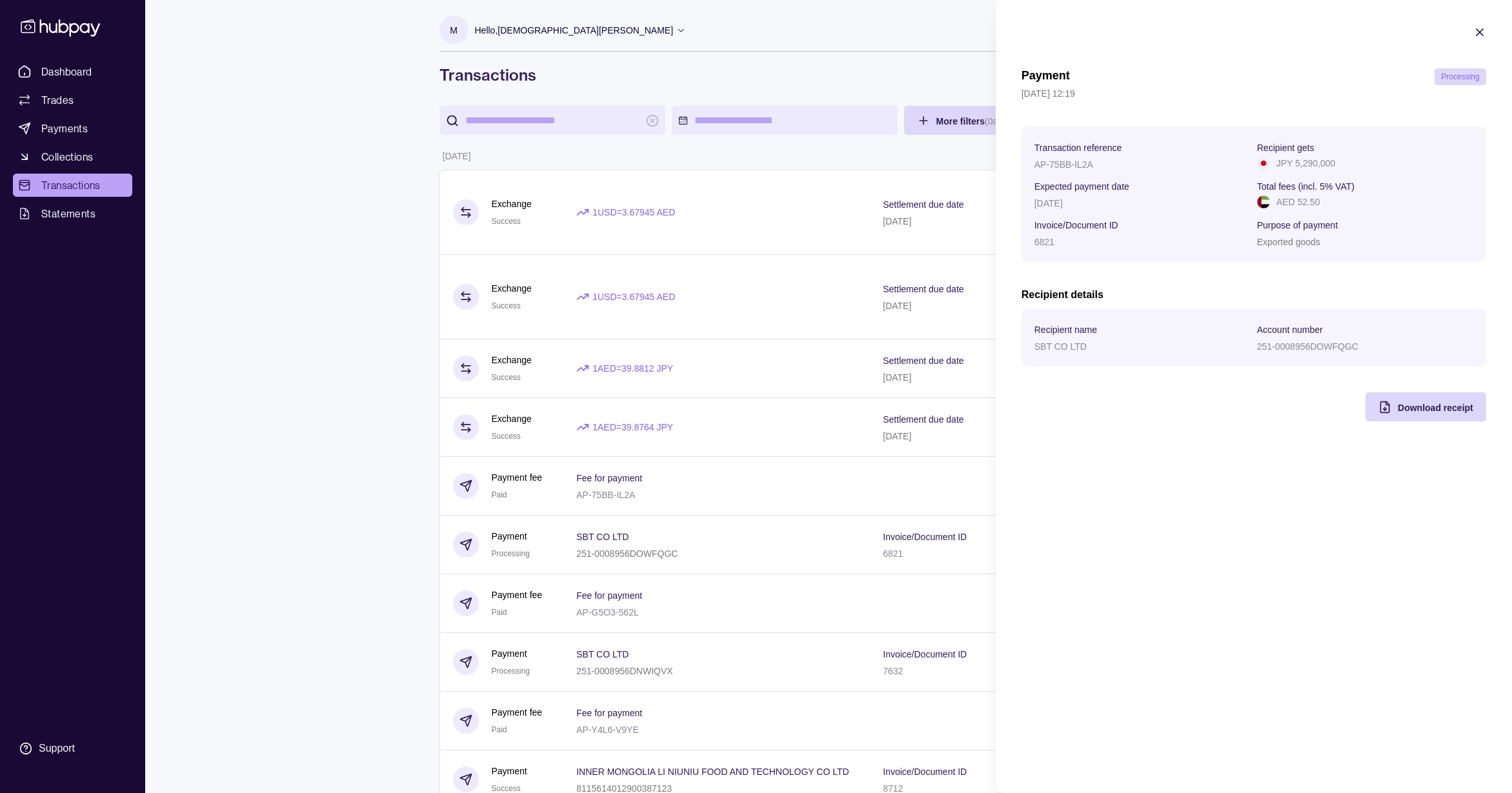
click at [1474, 34] on icon "button" at bounding box center [1480, 32] width 13 height 13
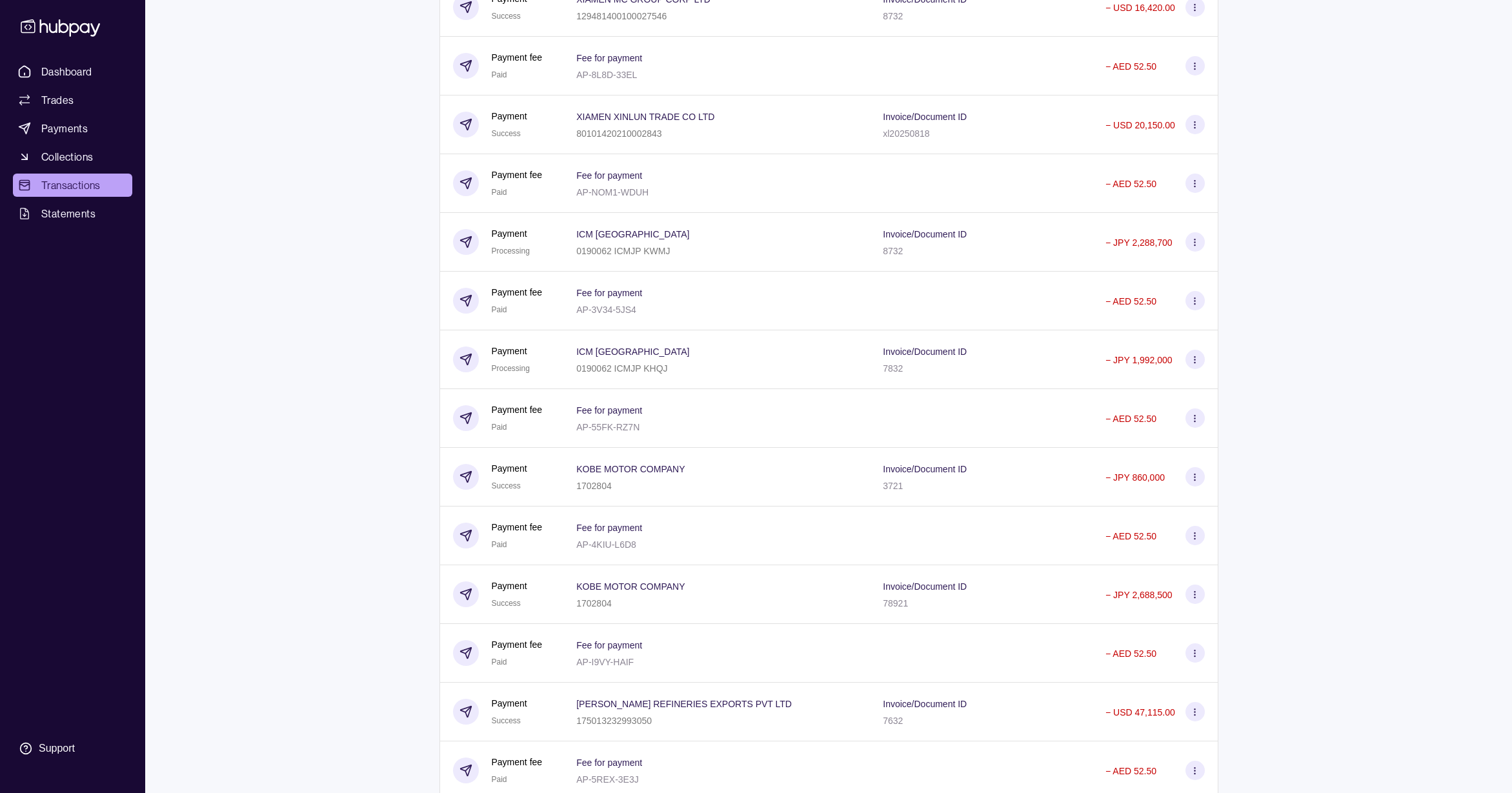
scroll to position [2962, 0]
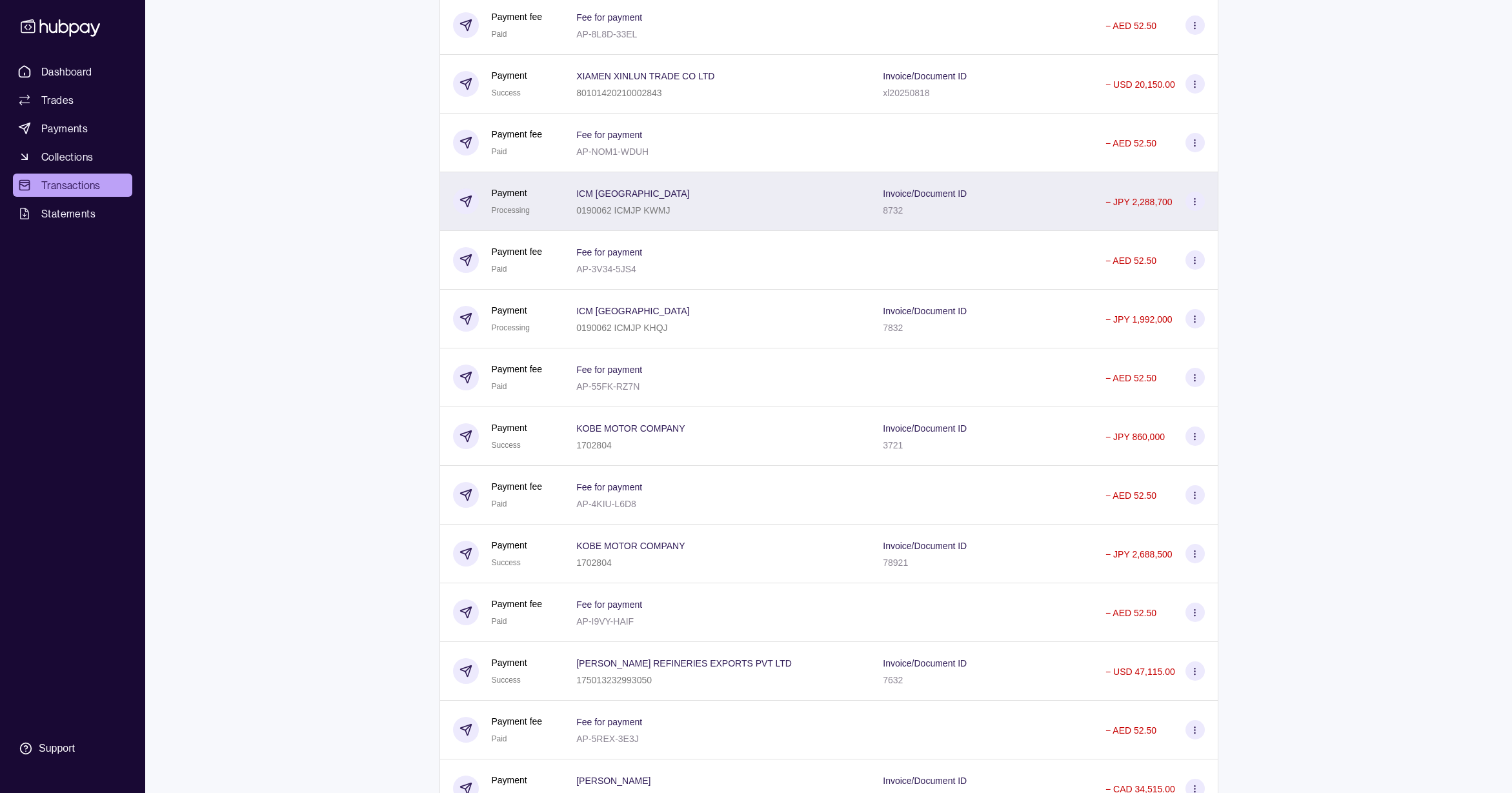
click at [830, 228] on div "ICM JAPAN 0190062 ICMJP KWMJ" at bounding box center [717, 201] width 306 height 58
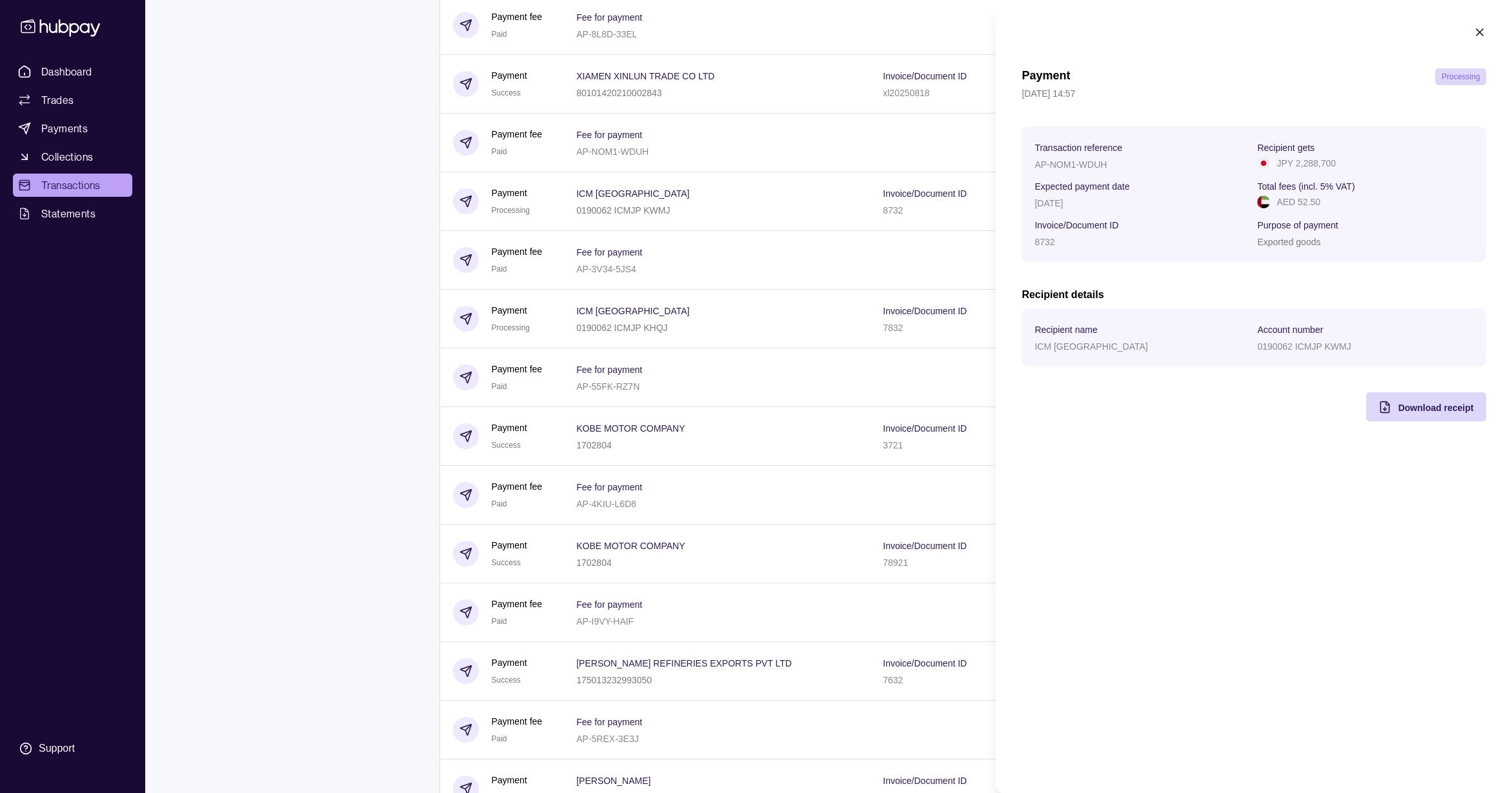
click at [1475, 31] on icon "button" at bounding box center [1480, 32] width 13 height 13
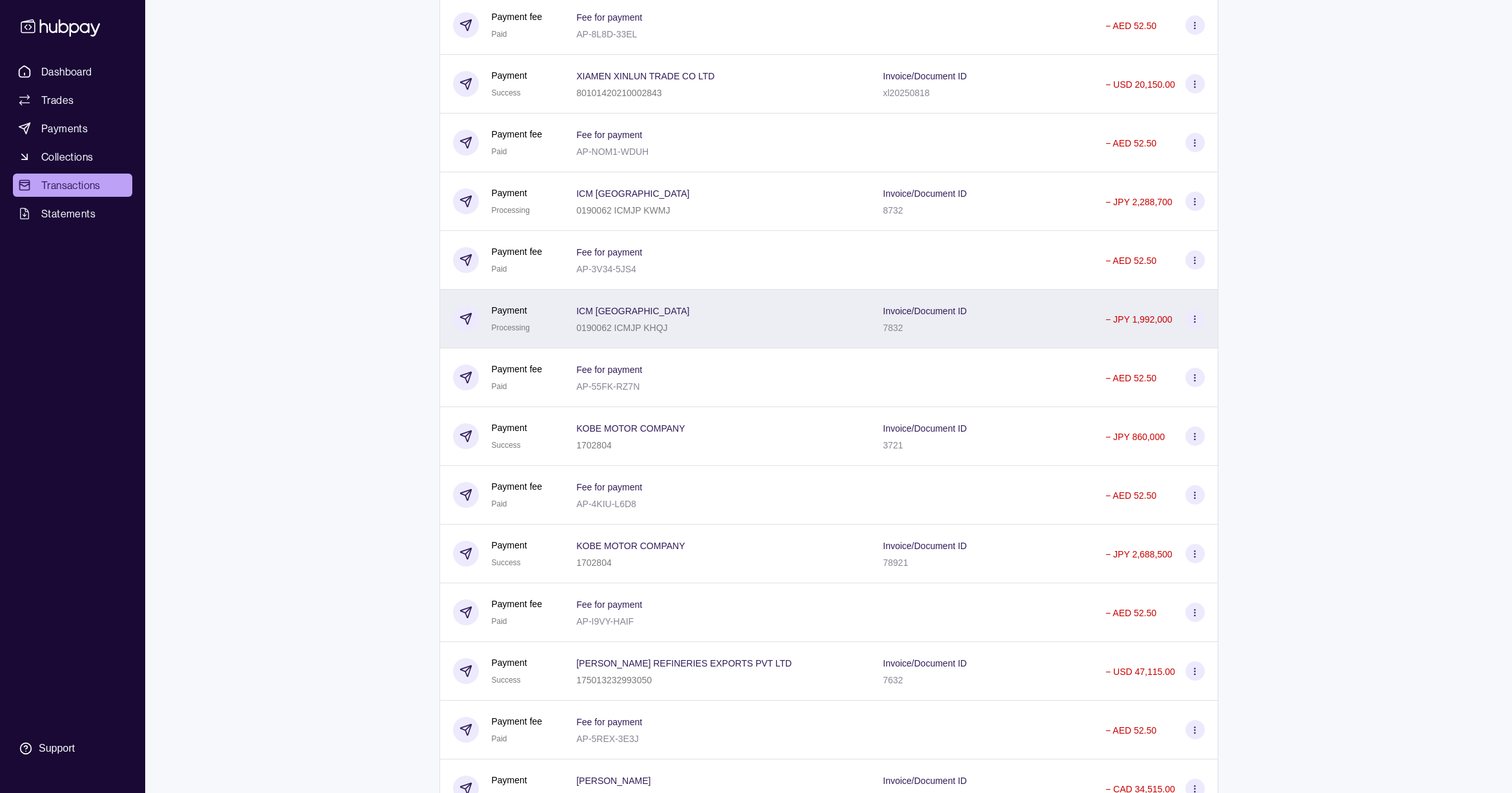
click at [997, 346] on div "Invoice/Document ID 7832" at bounding box center [982, 319] width 223 height 58
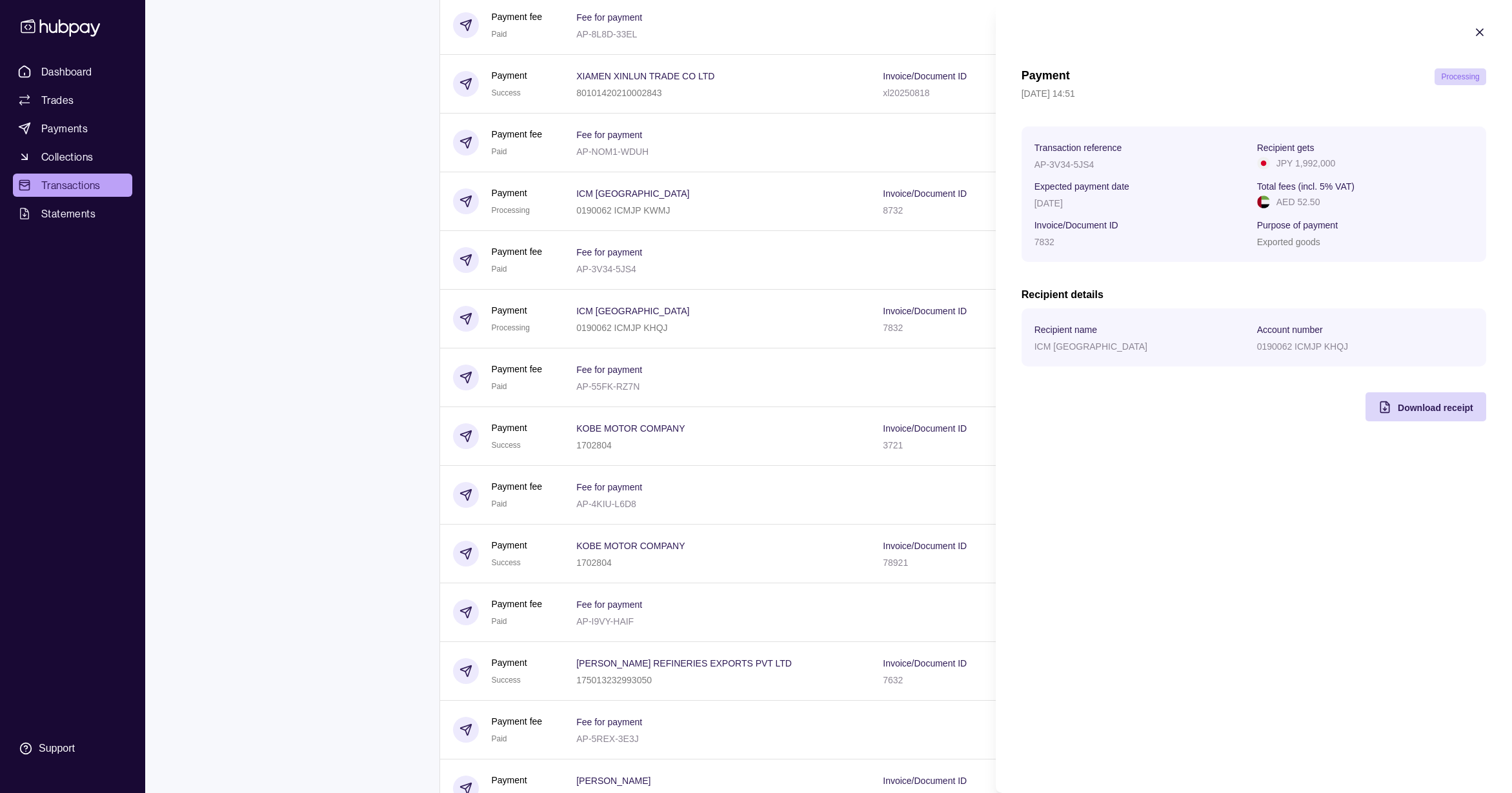
click at [1482, 31] on icon "button" at bounding box center [1480, 32] width 6 height 6
